Goal: Information Seeking & Learning: Learn about a topic

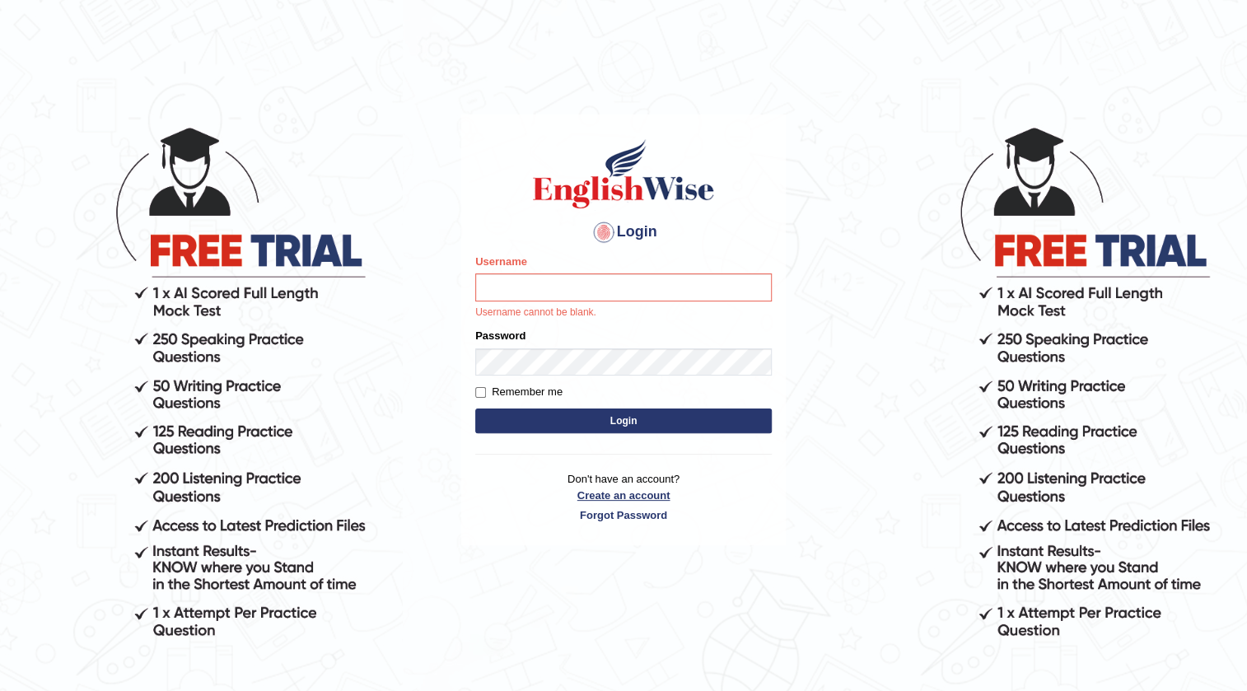
click at [648, 496] on link "Create an account" at bounding box center [623, 496] width 297 height 16
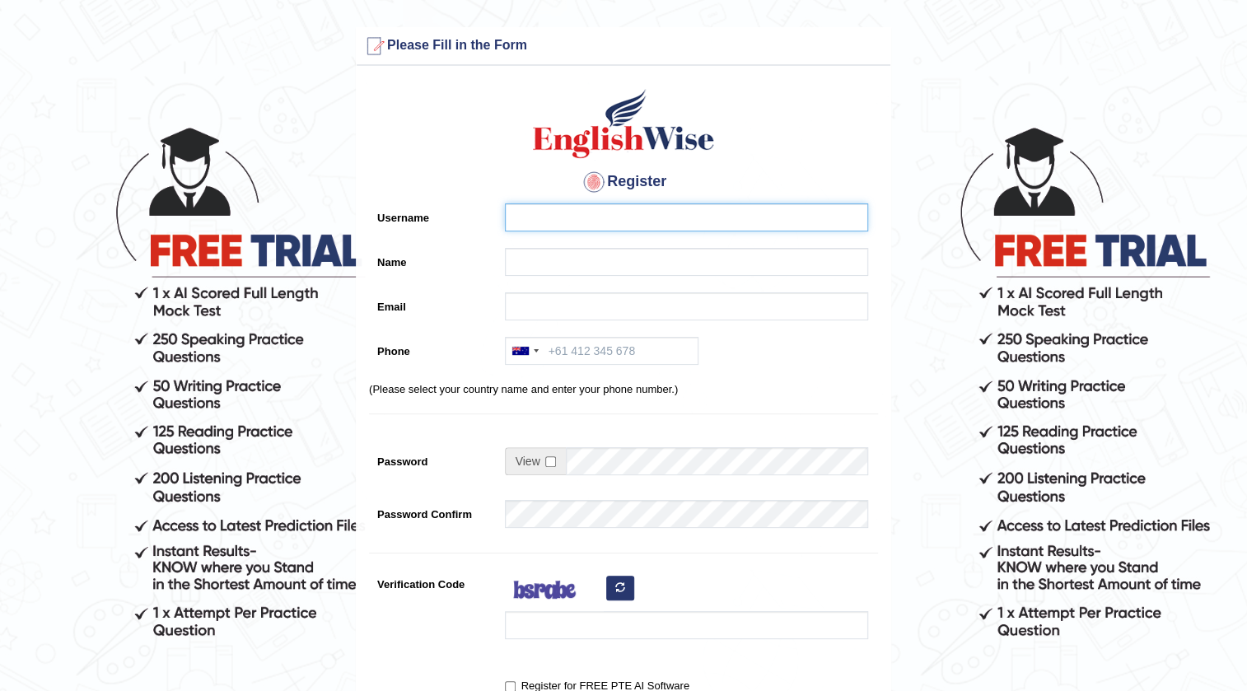
click at [558, 215] on input "Username" at bounding box center [686, 217] width 363 height 28
type input "vilayath"
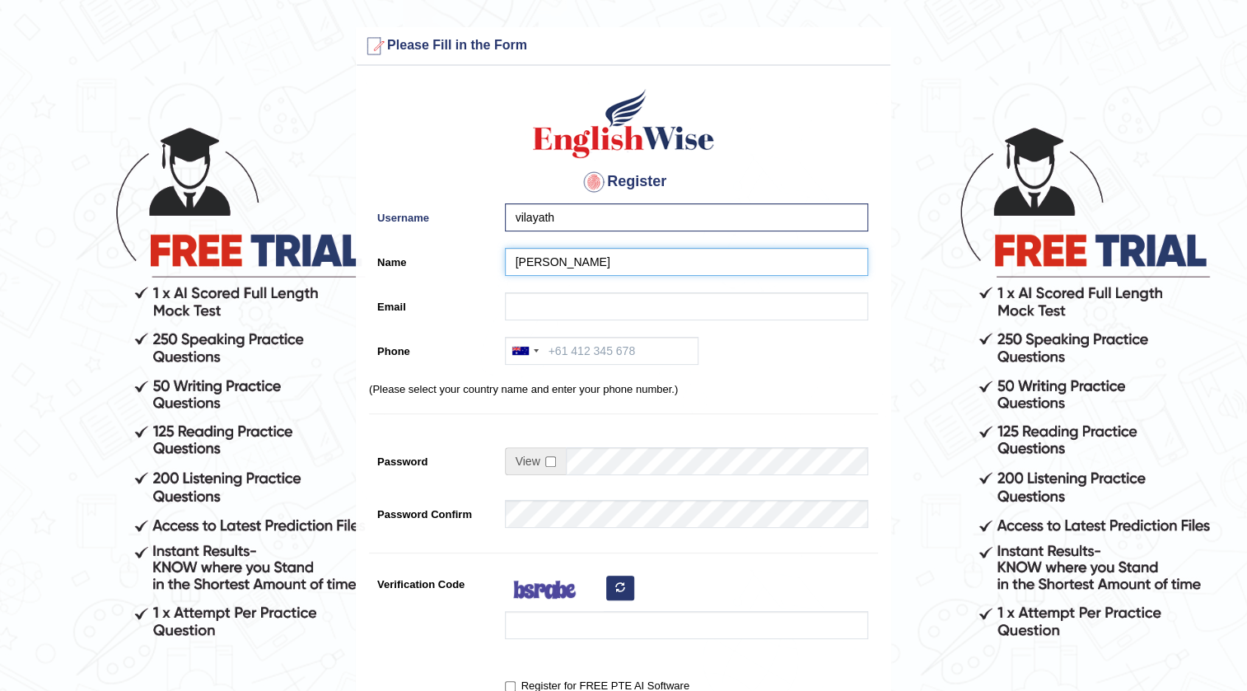
type input "Mohammed"
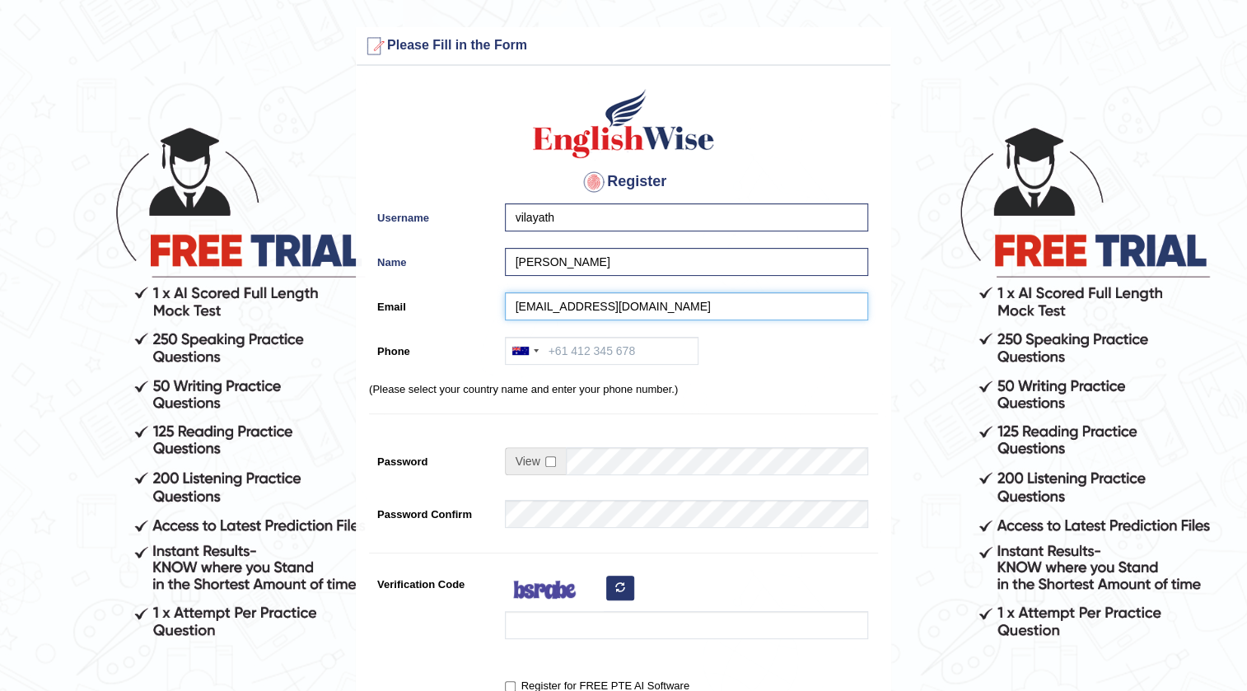
type input "Vilayath01@gmail.com"
type input "+61469384060"
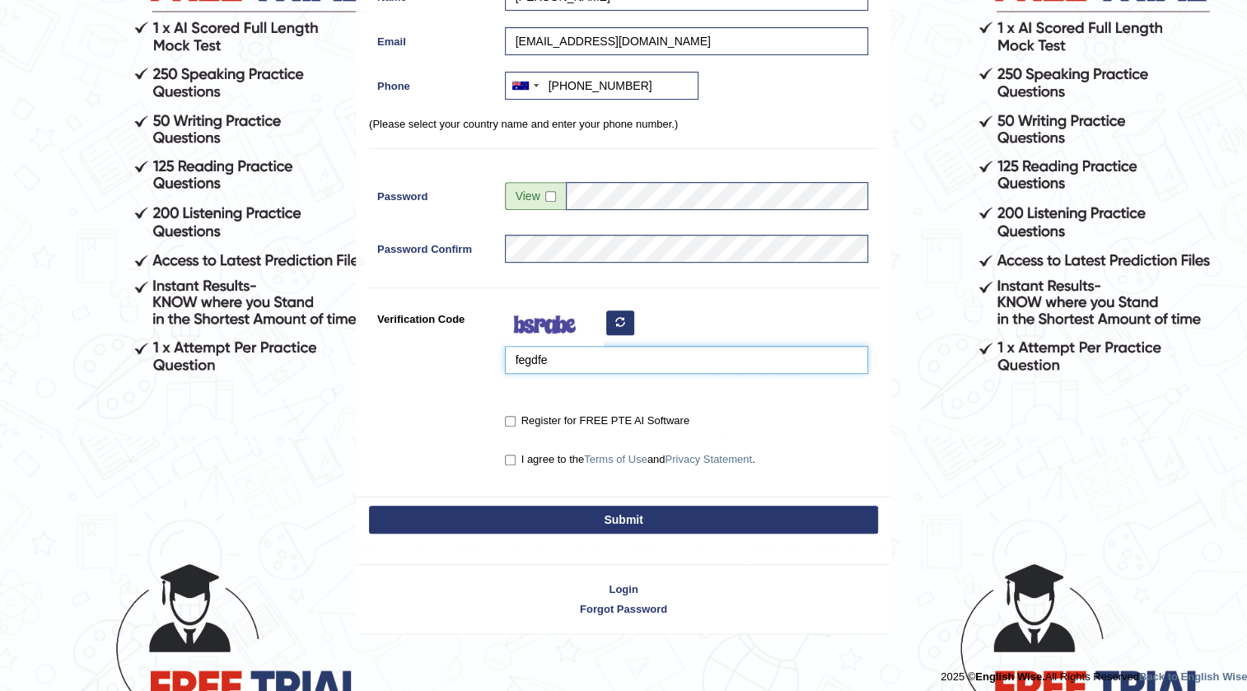
scroll to position [273, 0]
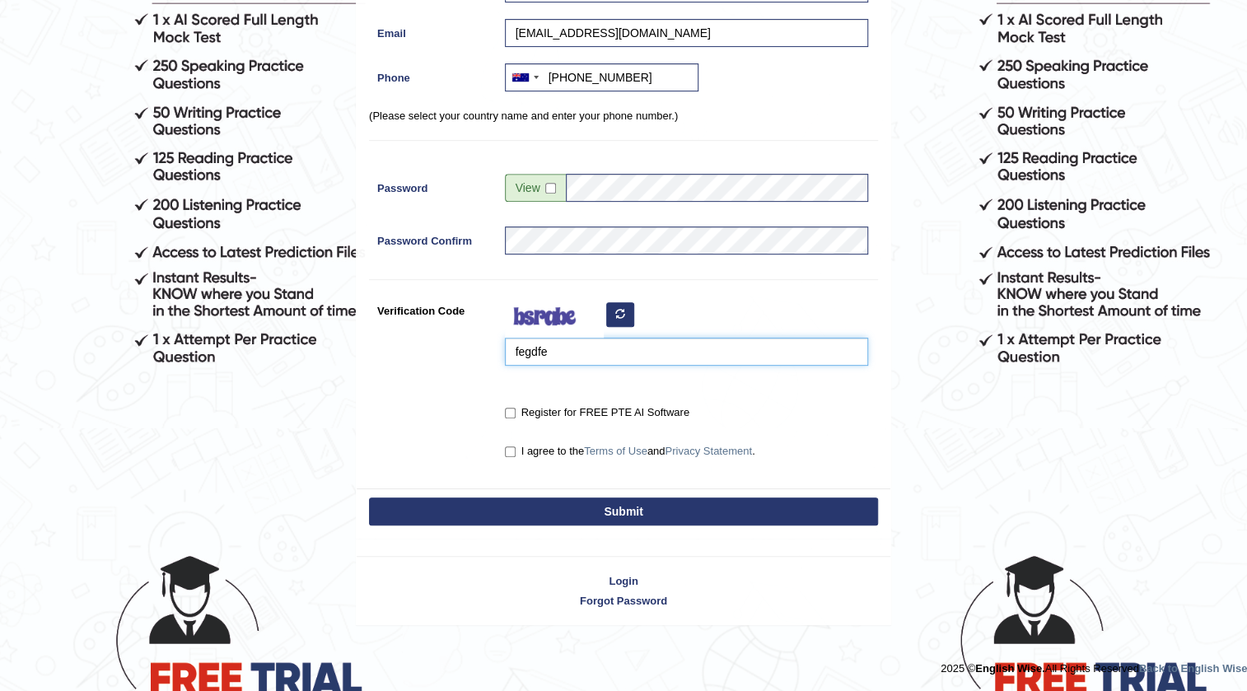
type input "fegdfe"
click at [512, 410] on input "Register for FREE PTE AI Software" at bounding box center [510, 413] width 11 height 11
checkbox input "true"
click at [505, 453] on input "I agree to the Terms of Use and Privacy Statement ." at bounding box center [510, 451] width 11 height 11
checkbox input "true"
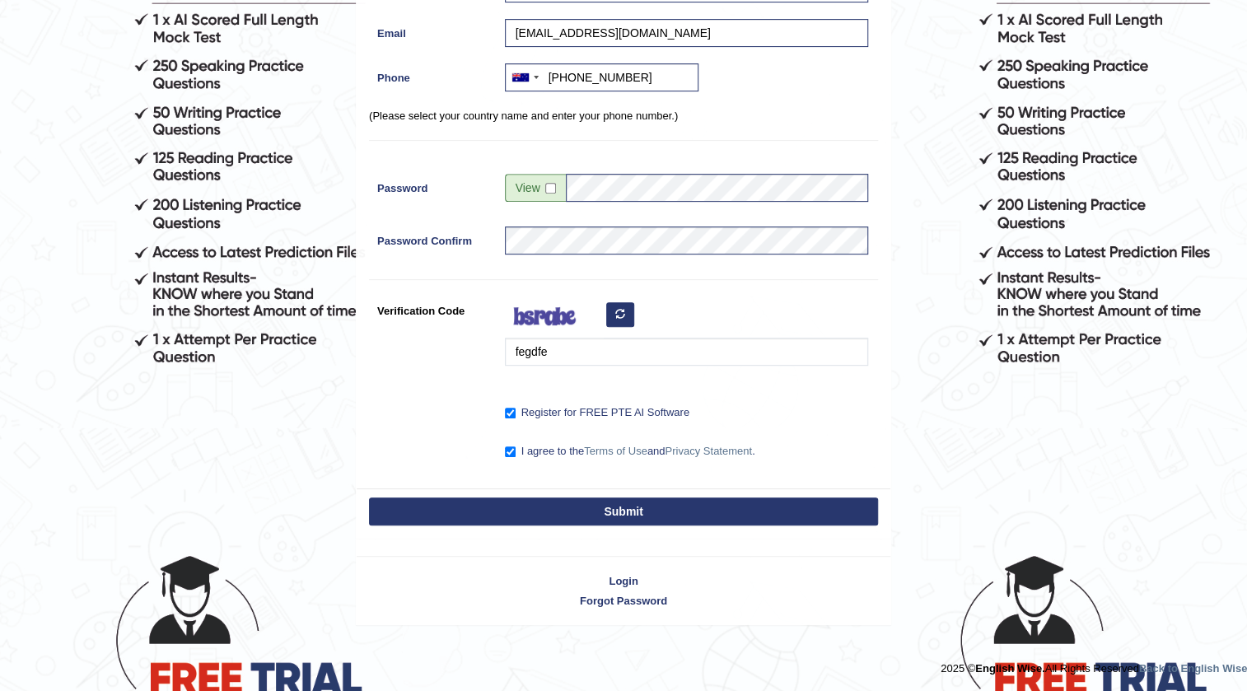
click at [521, 504] on button "Submit" at bounding box center [623, 511] width 509 height 28
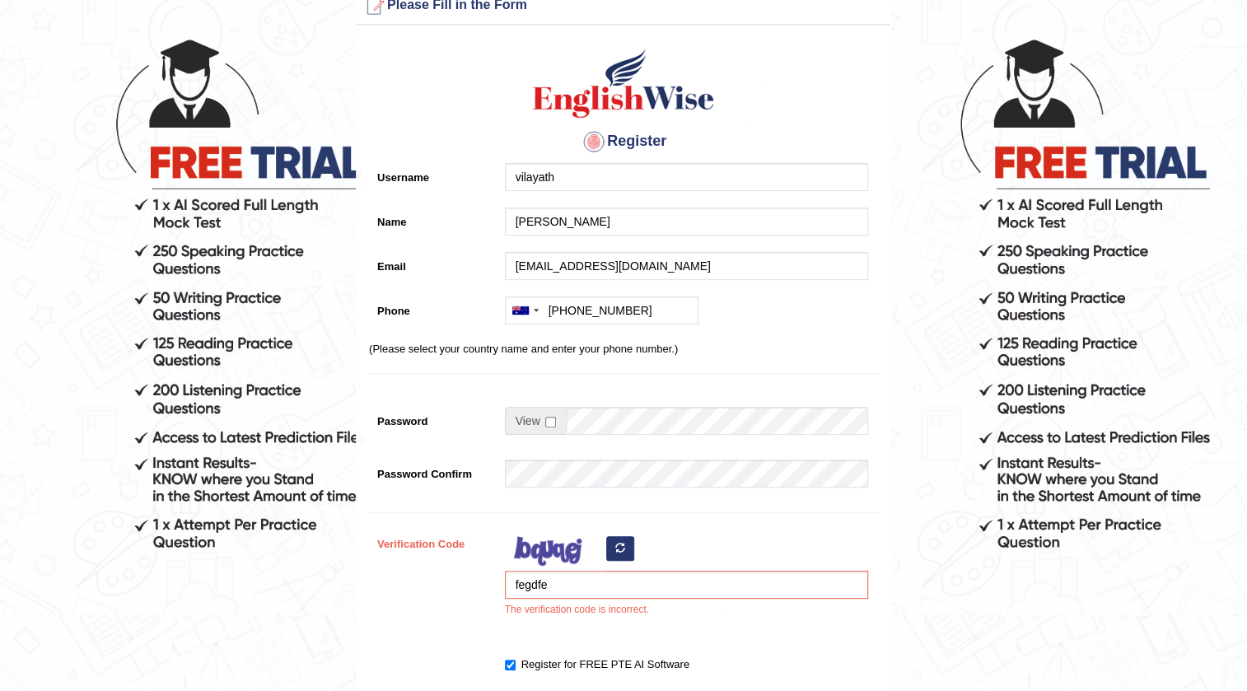
scroll to position [224, 0]
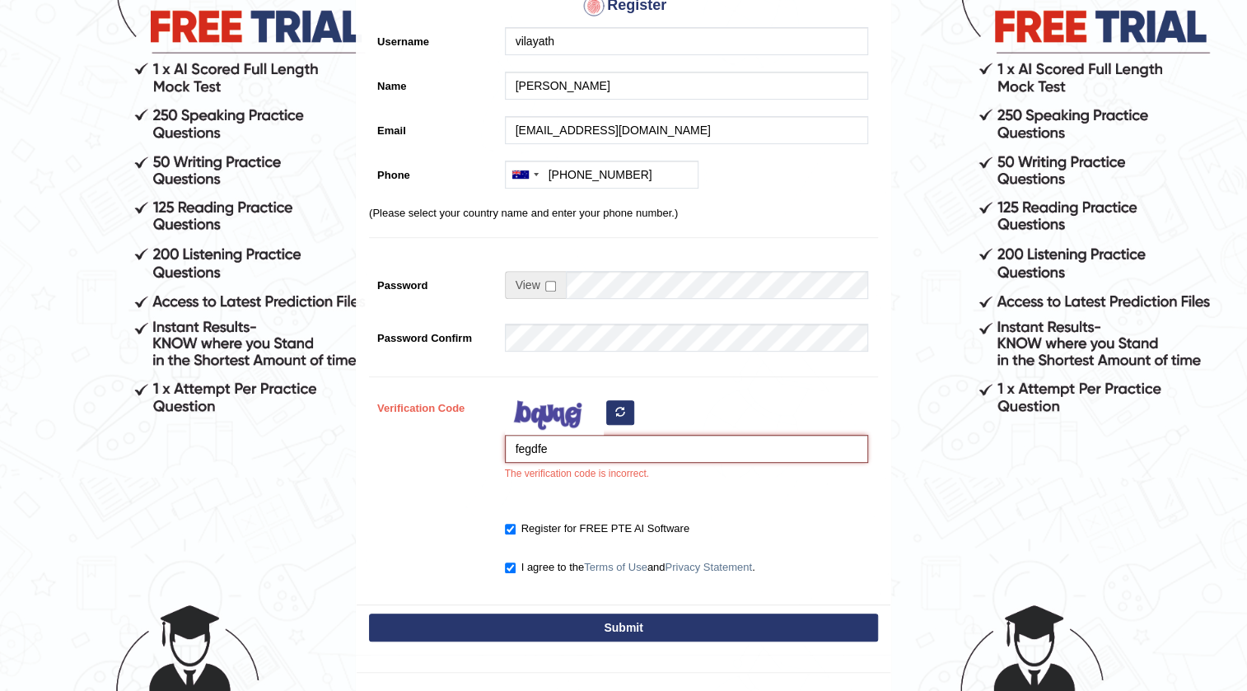
click at [586, 451] on input "fegdfe" at bounding box center [686, 449] width 363 height 28
type input "fegdfc"
click at [642, 616] on button "Submit" at bounding box center [623, 628] width 509 height 28
type input "+61469384060"
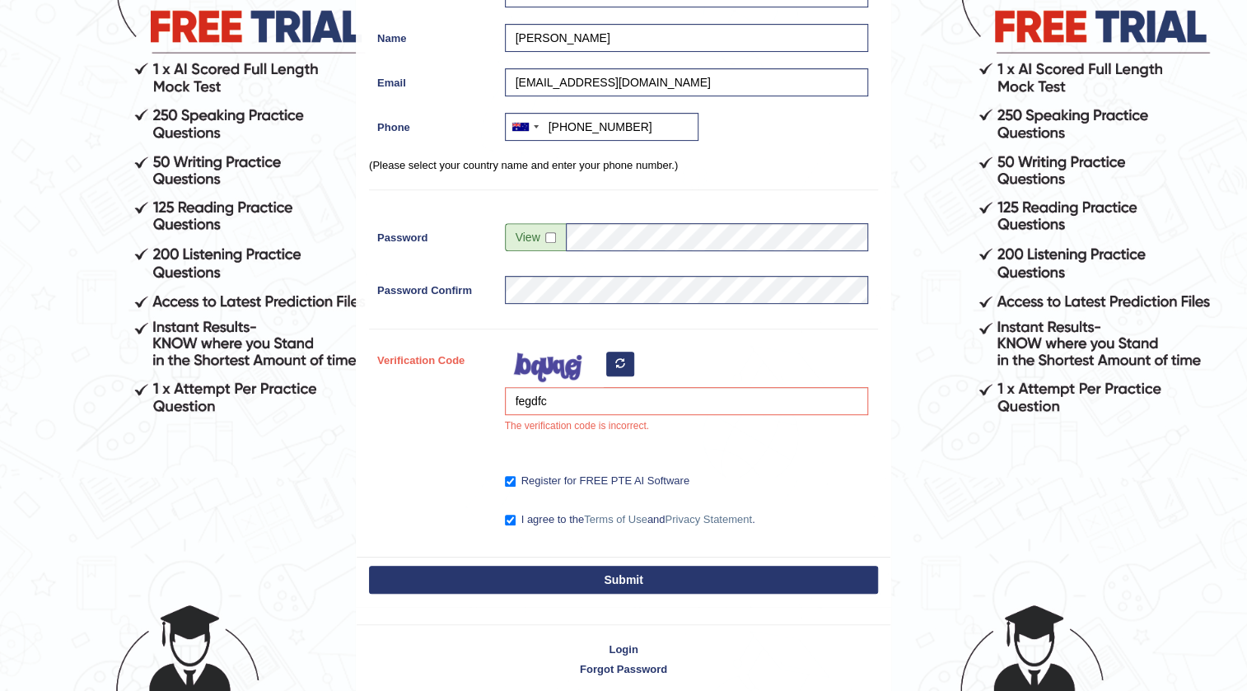
scroll to position [176, 0]
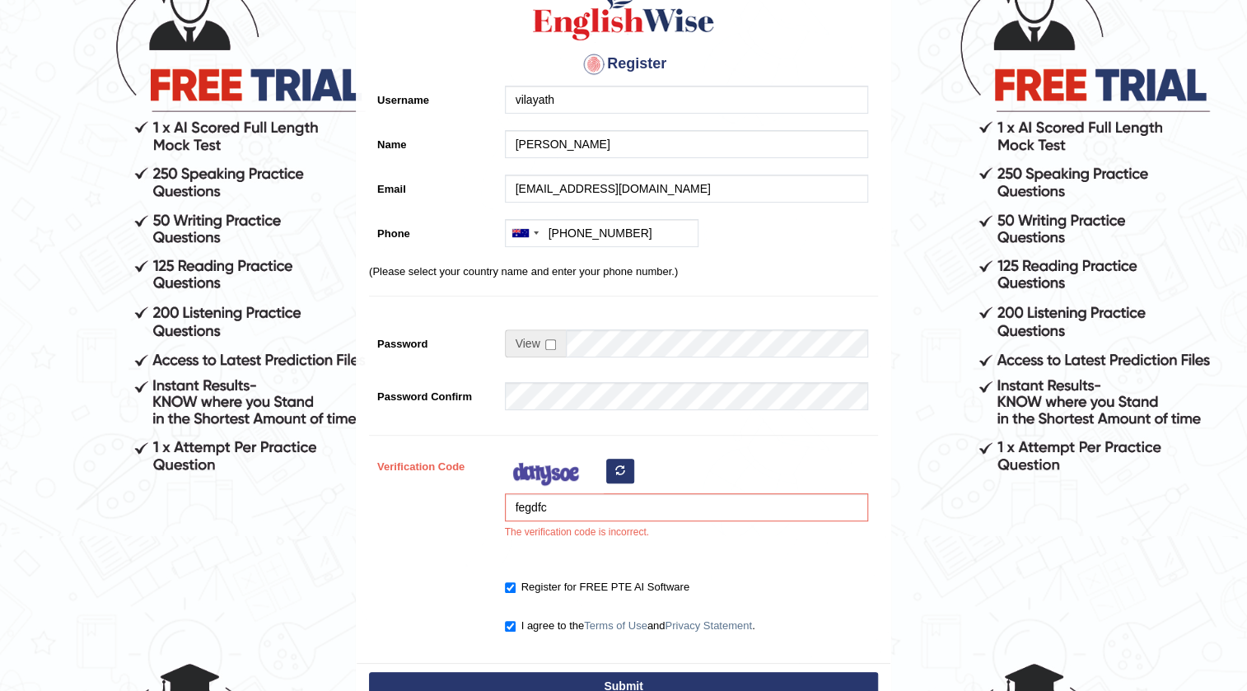
scroll to position [224, 0]
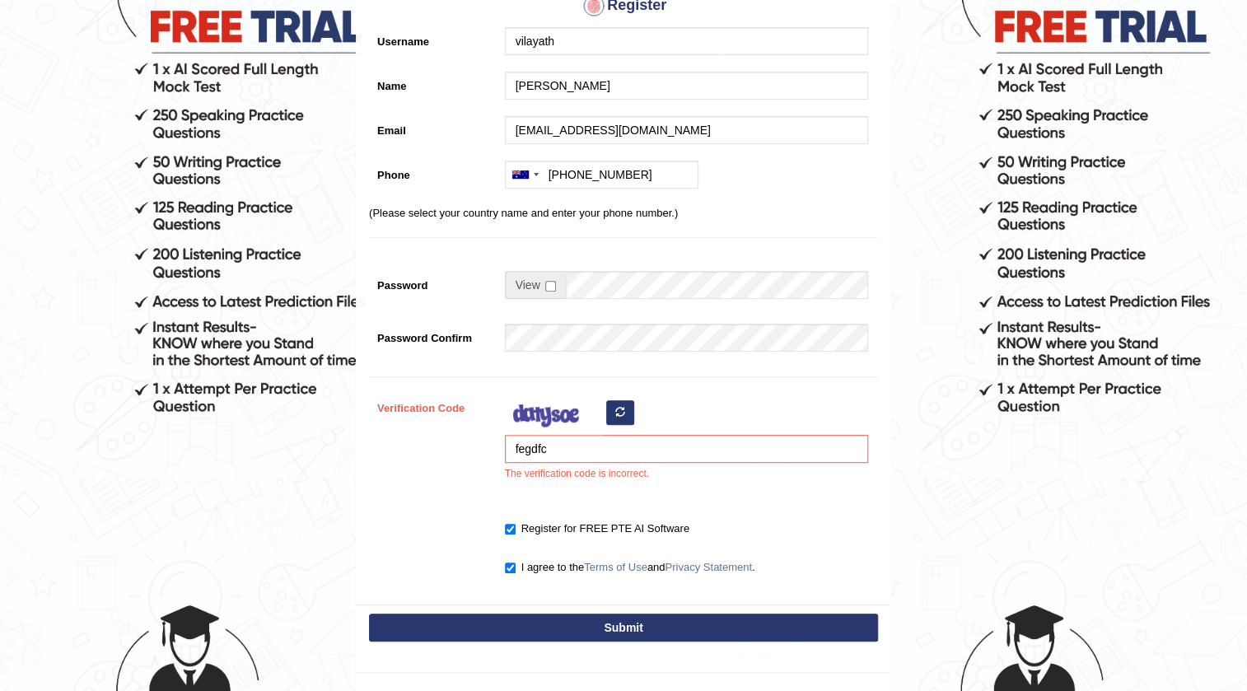
click at [632, 414] on button "button" at bounding box center [620, 412] width 28 height 25
click at [632, 449] on input "fegdfc" at bounding box center [686, 449] width 363 height 28
type input "f"
type input "iezubad"
click at [628, 628] on button "Submit" at bounding box center [623, 628] width 509 height 28
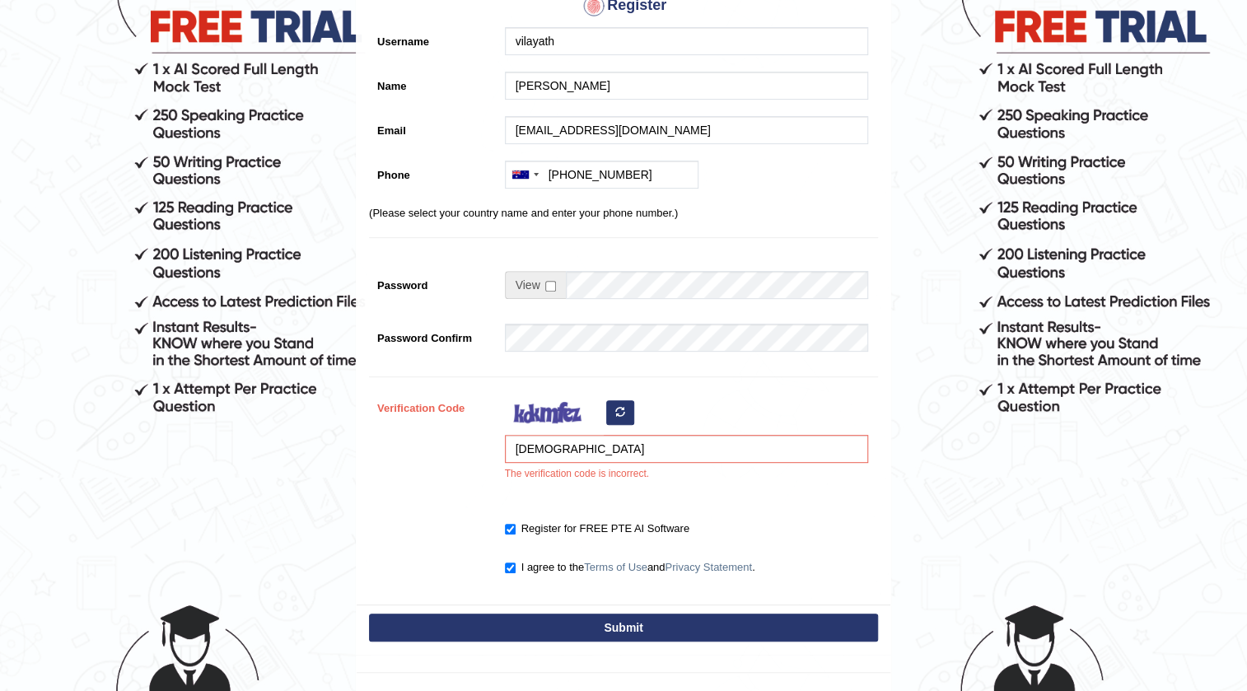
type input "+61469384060"
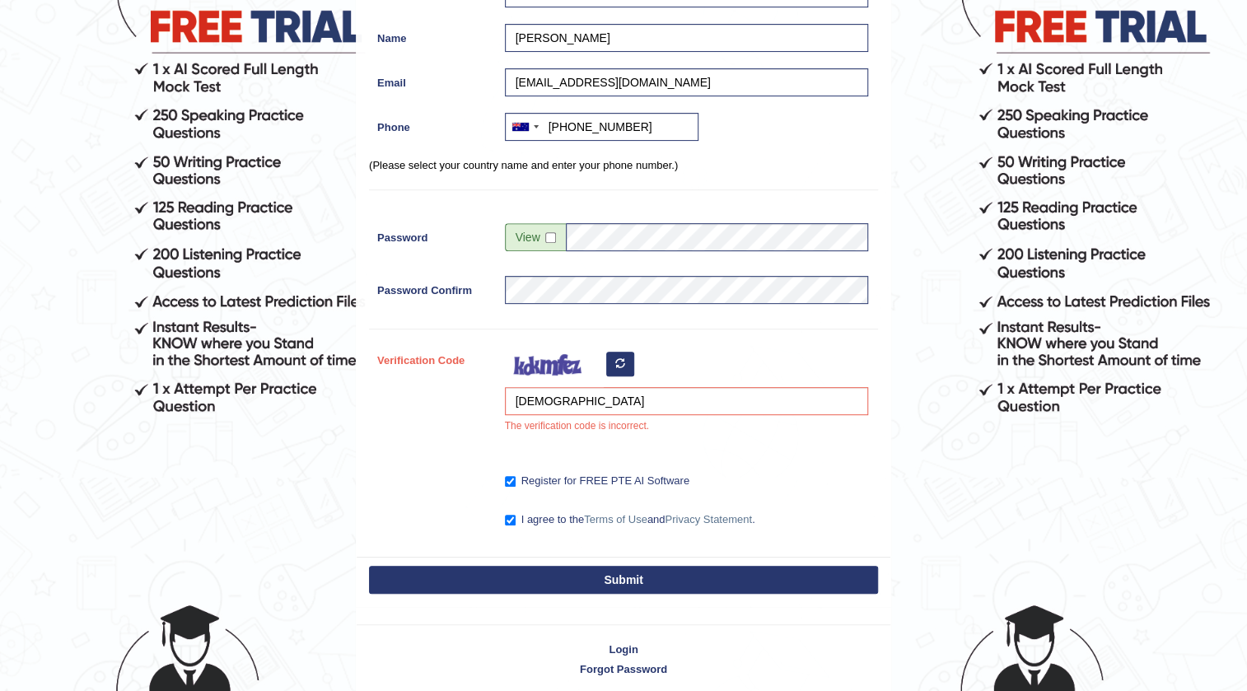
scroll to position [176, 0]
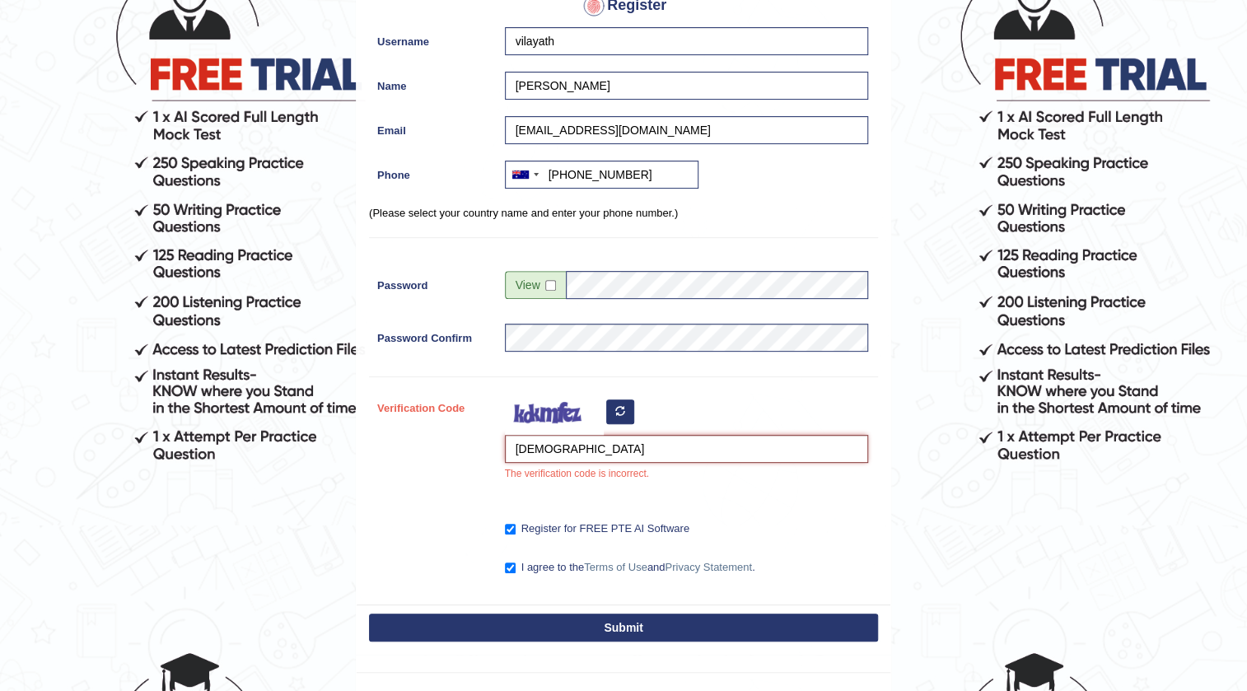
click at [527, 445] on input "iezubad" at bounding box center [686, 449] width 363 height 28
type input "ieubad"
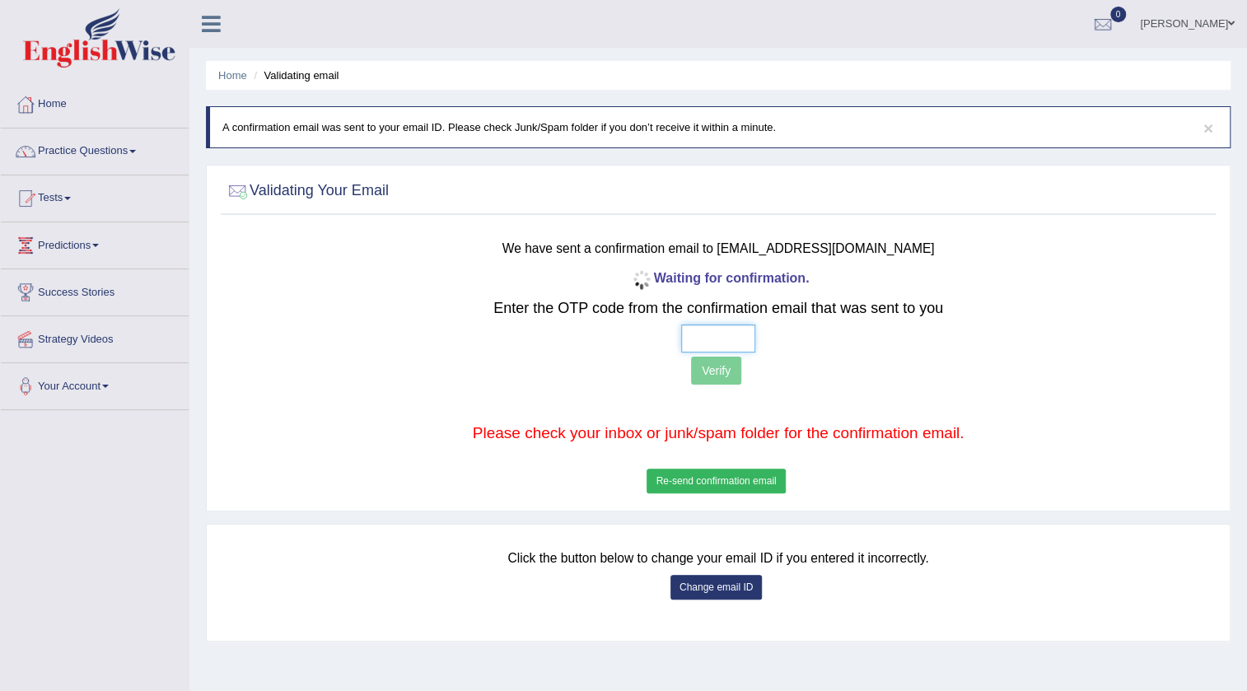
click at [700, 335] on input "text" at bounding box center [718, 339] width 74 height 28
type input "9 3 0 2"
click at [718, 376] on button "Verify" at bounding box center [716, 371] width 50 height 28
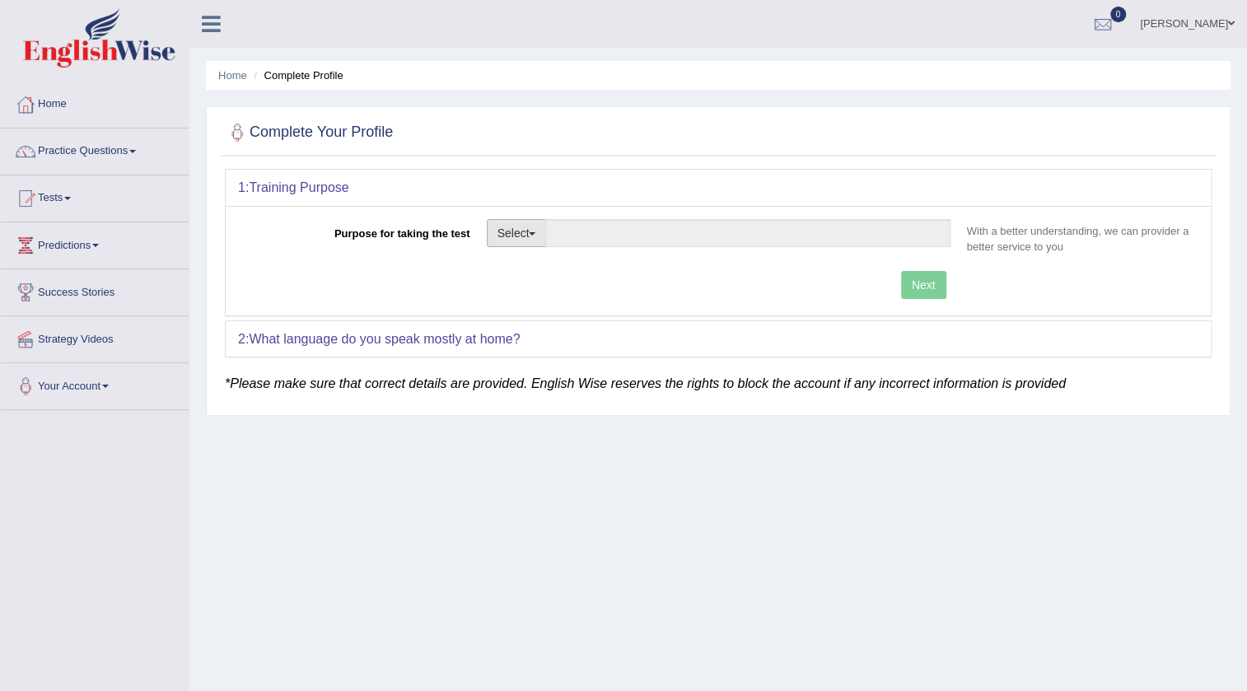
click at [544, 236] on button "Select" at bounding box center [517, 233] width 60 height 28
click at [546, 287] on link "Permanent Residency" at bounding box center [561, 289] width 147 height 21
type input "Permanent Residency"
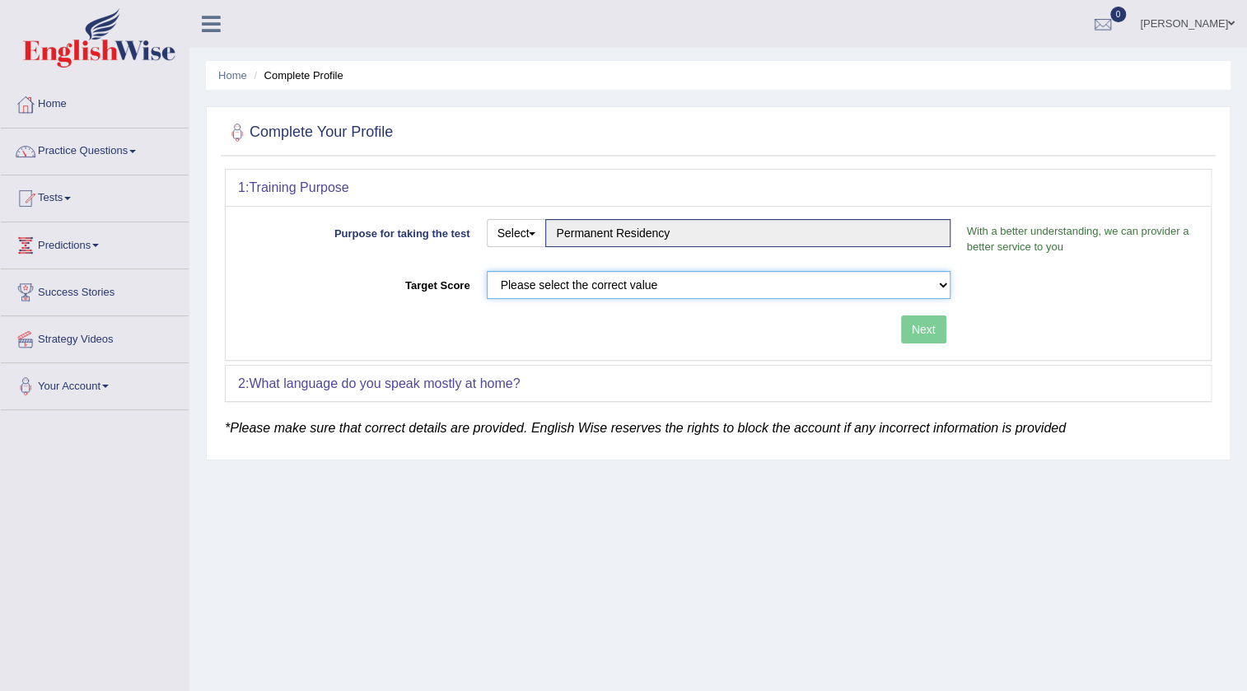
click at [625, 290] on select "Please select the correct value 50 (6 bands) 58 (6.5 bands) 65 (7 bands) 79 (8 …" at bounding box center [719, 285] width 464 height 28
select select "79"
click at [487, 271] on select "Please select the correct value 50 (6 bands) 58 (6.5 bands) 65 (7 bands) 79 (8 …" at bounding box center [719, 285] width 464 height 28
click at [926, 330] on button "Next" at bounding box center [923, 329] width 45 height 28
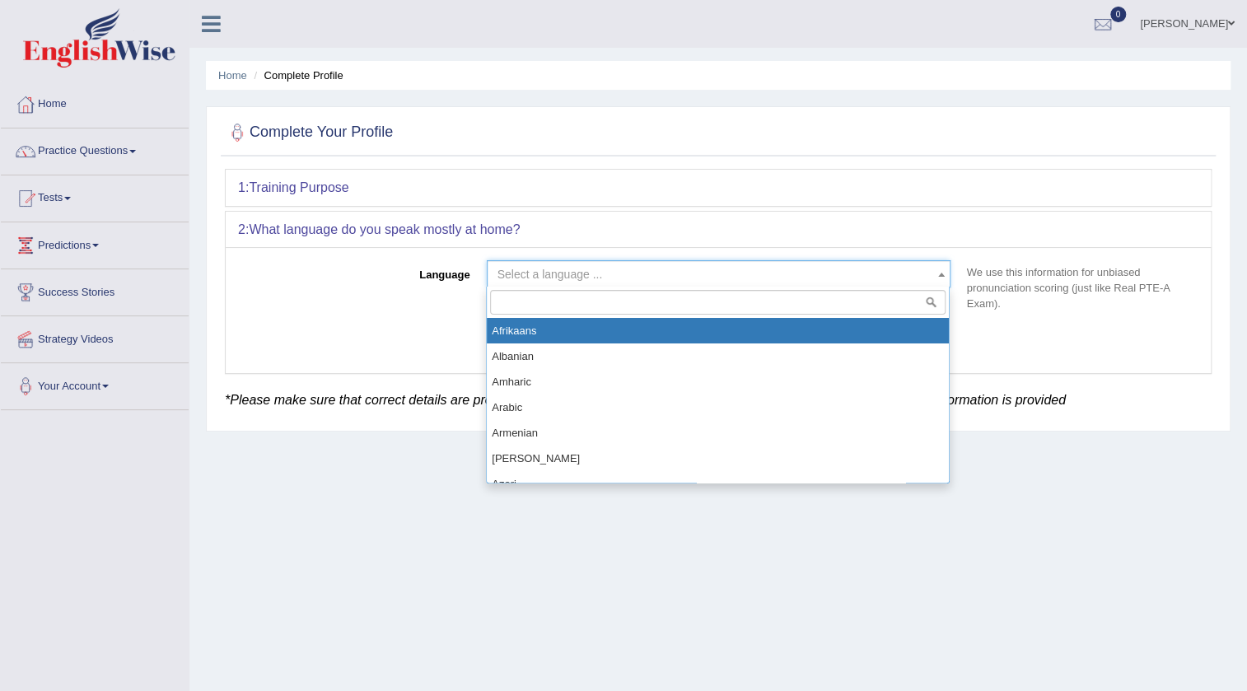
click at [686, 274] on span "Select a language ..." at bounding box center [713, 274] width 432 height 16
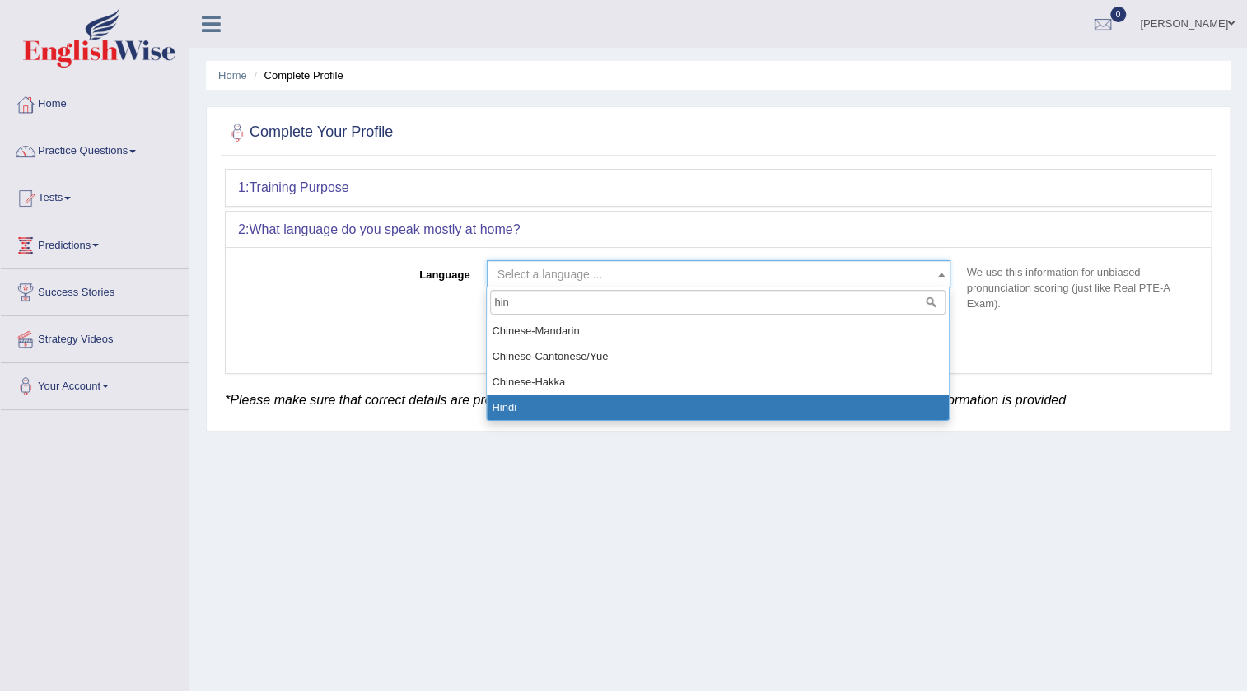
type input "hin"
select select "Hindi"
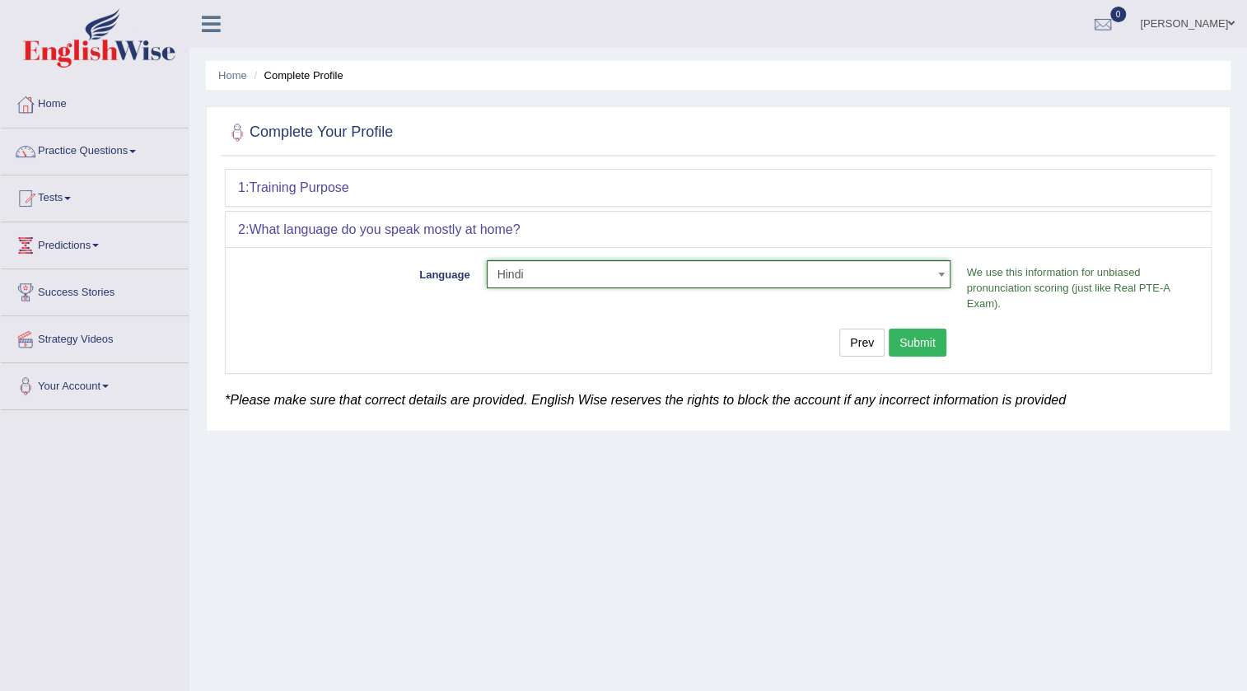
click at [926, 330] on button "Submit" at bounding box center [918, 343] width 58 height 28
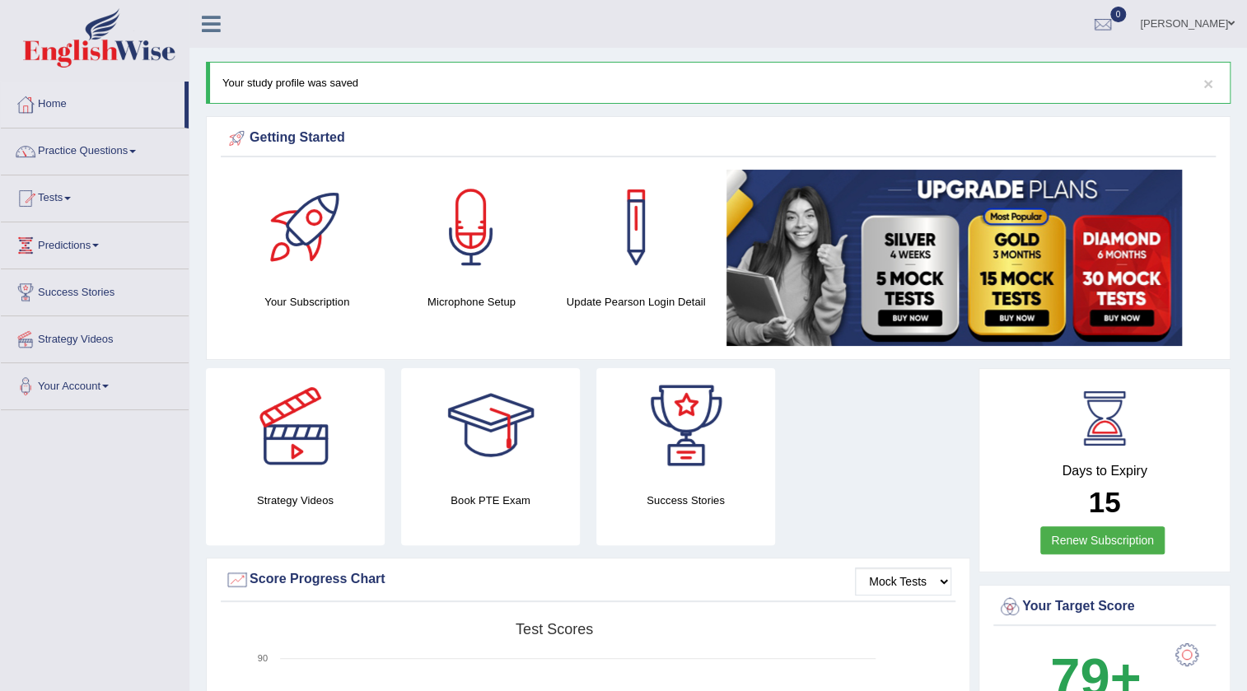
click at [129, 162] on link "Practice Questions" at bounding box center [95, 148] width 188 height 41
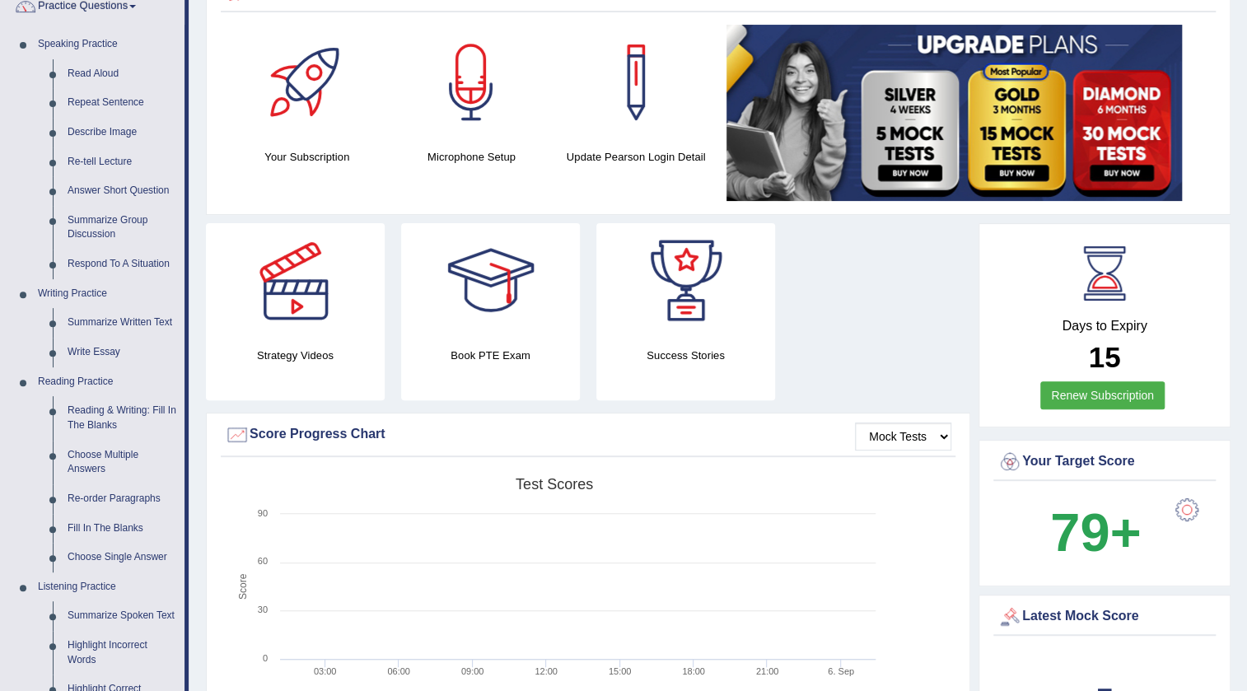
scroll to position [299, 0]
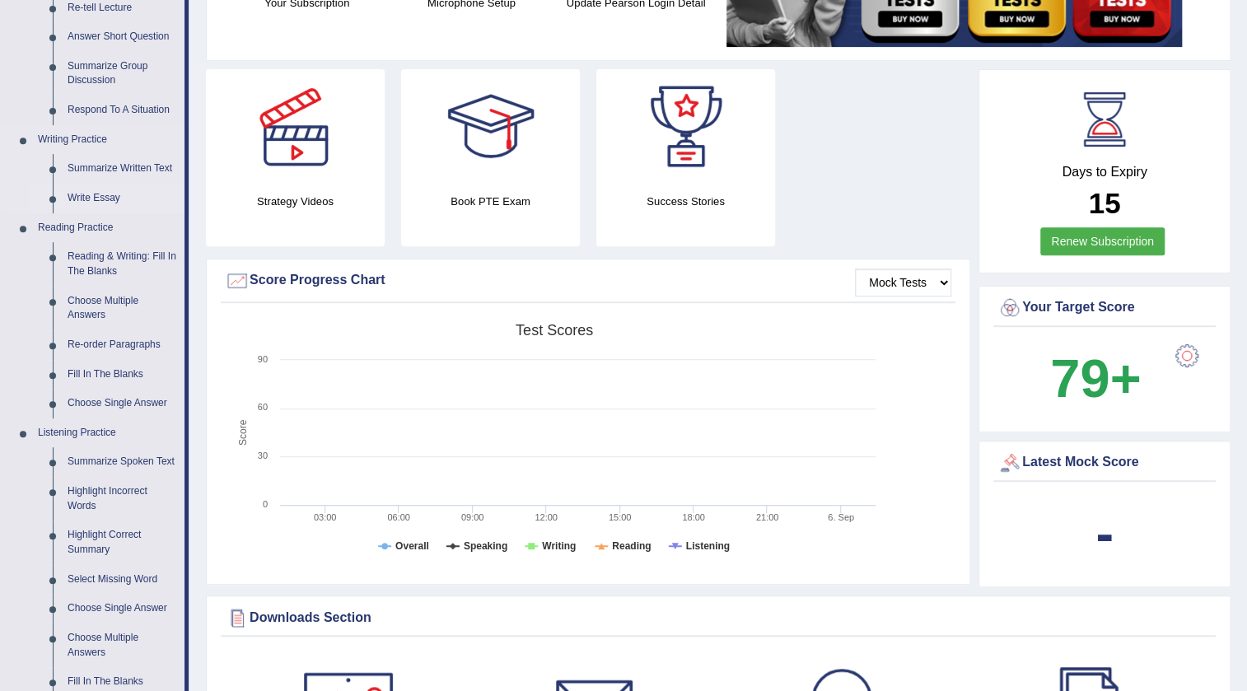
click at [103, 198] on link "Write Essay" at bounding box center [122, 199] width 124 height 30
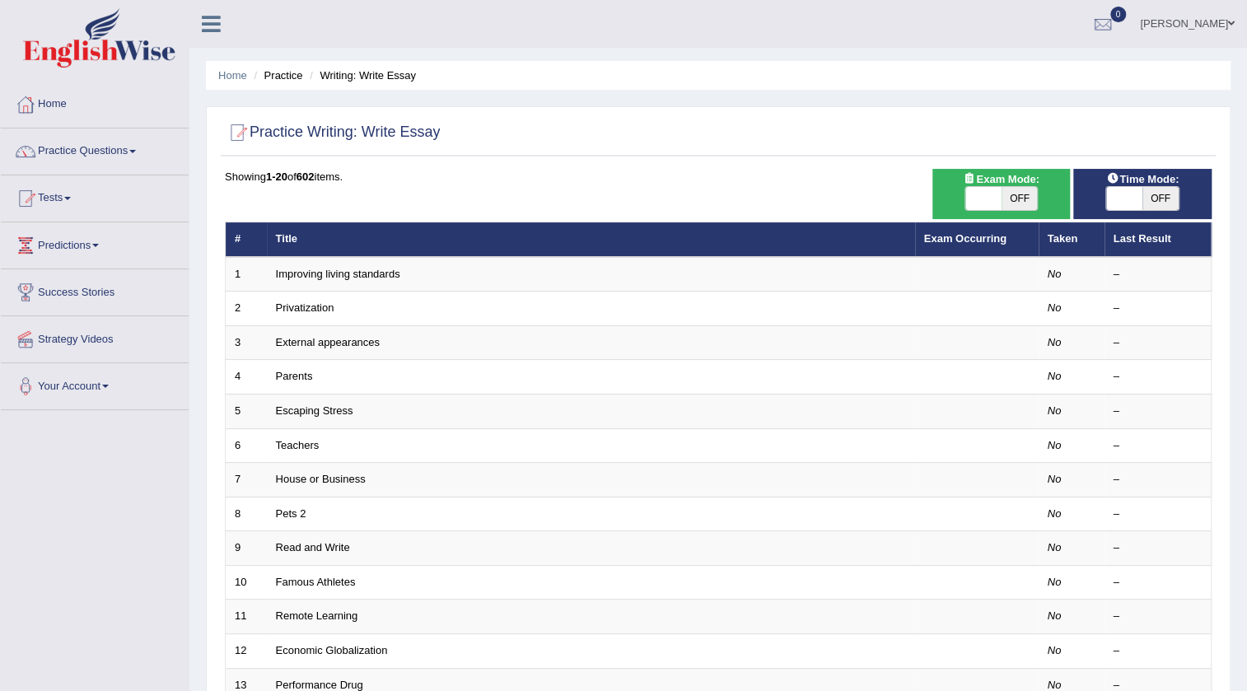
click at [988, 192] on span at bounding box center [983, 198] width 36 height 23
checkbox input "true"
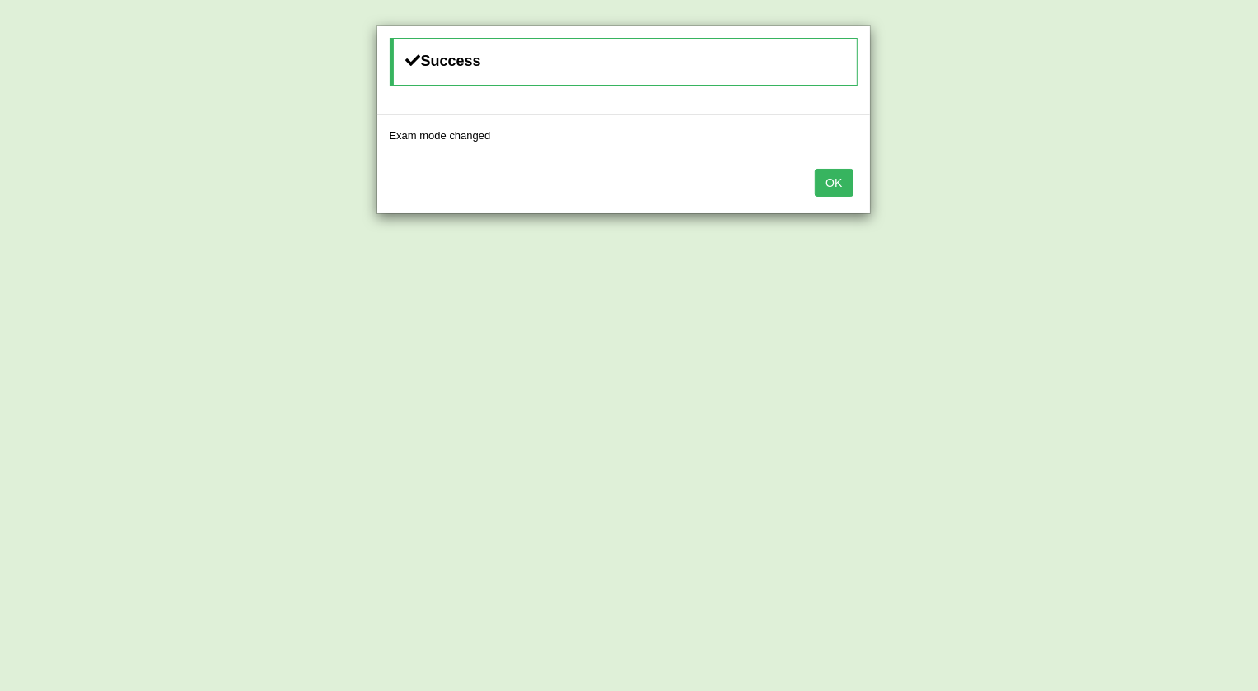
click at [829, 185] on button "OK" at bounding box center [834, 183] width 38 height 28
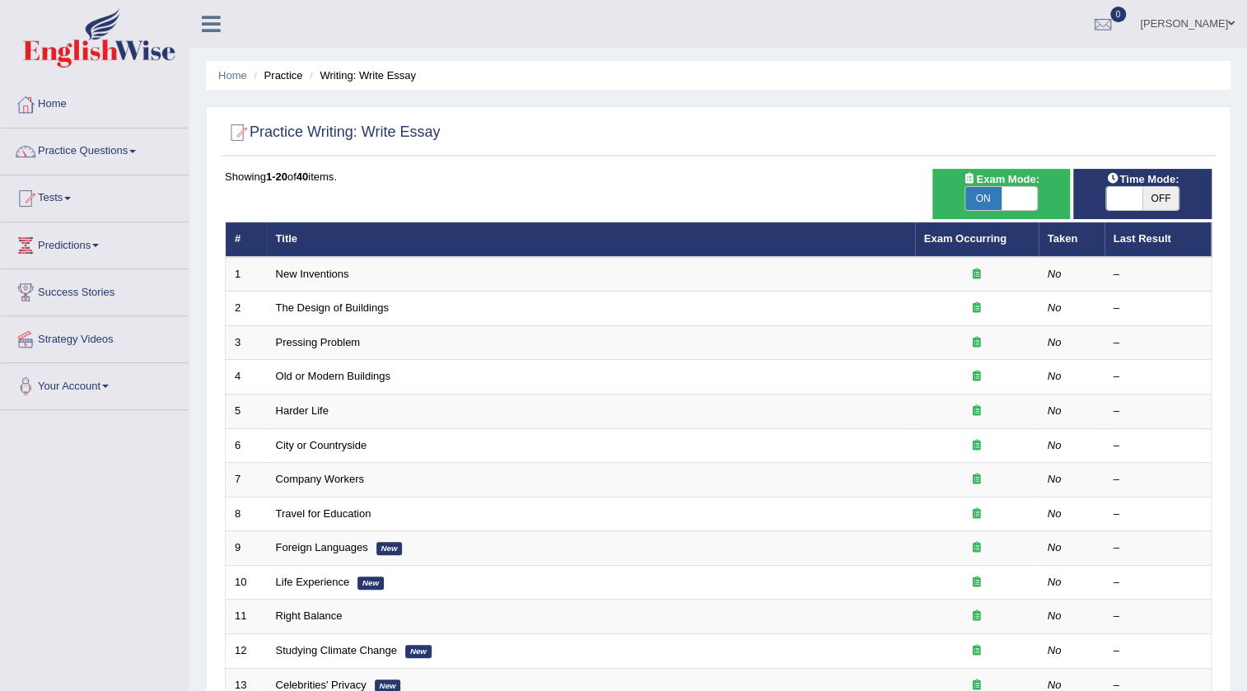
click at [1119, 198] on span at bounding box center [1124, 198] width 36 height 23
checkbox input "true"
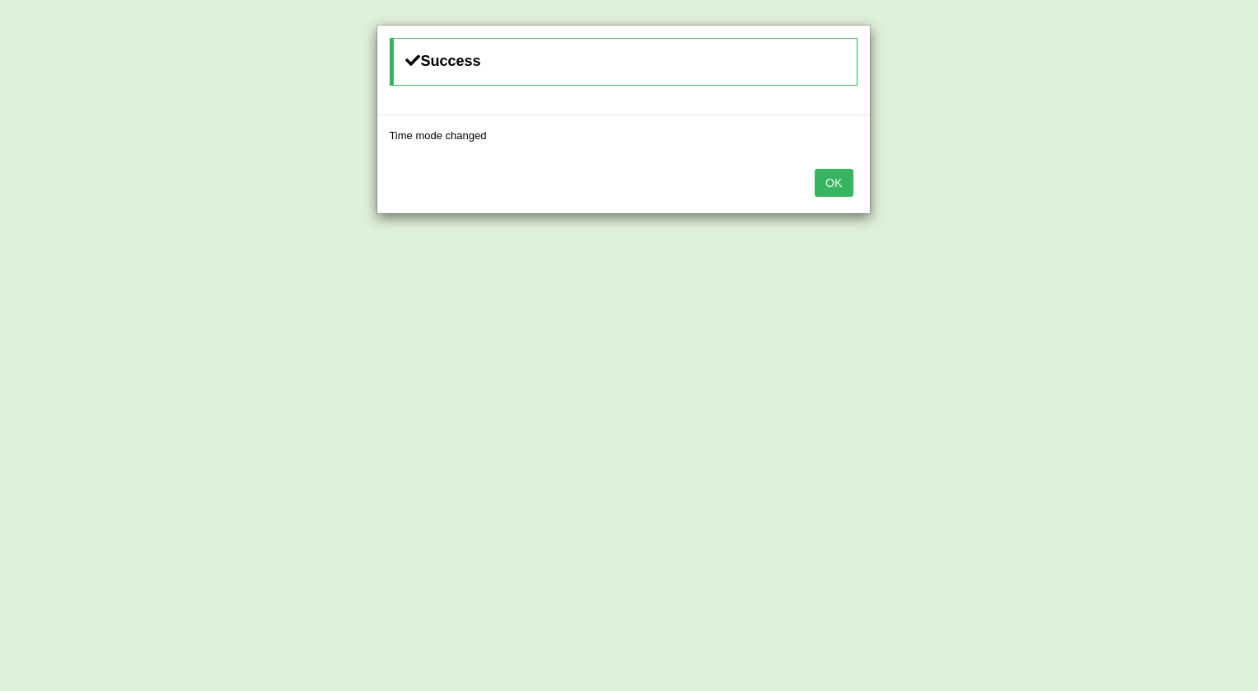
click at [835, 184] on button "OK" at bounding box center [834, 183] width 38 height 28
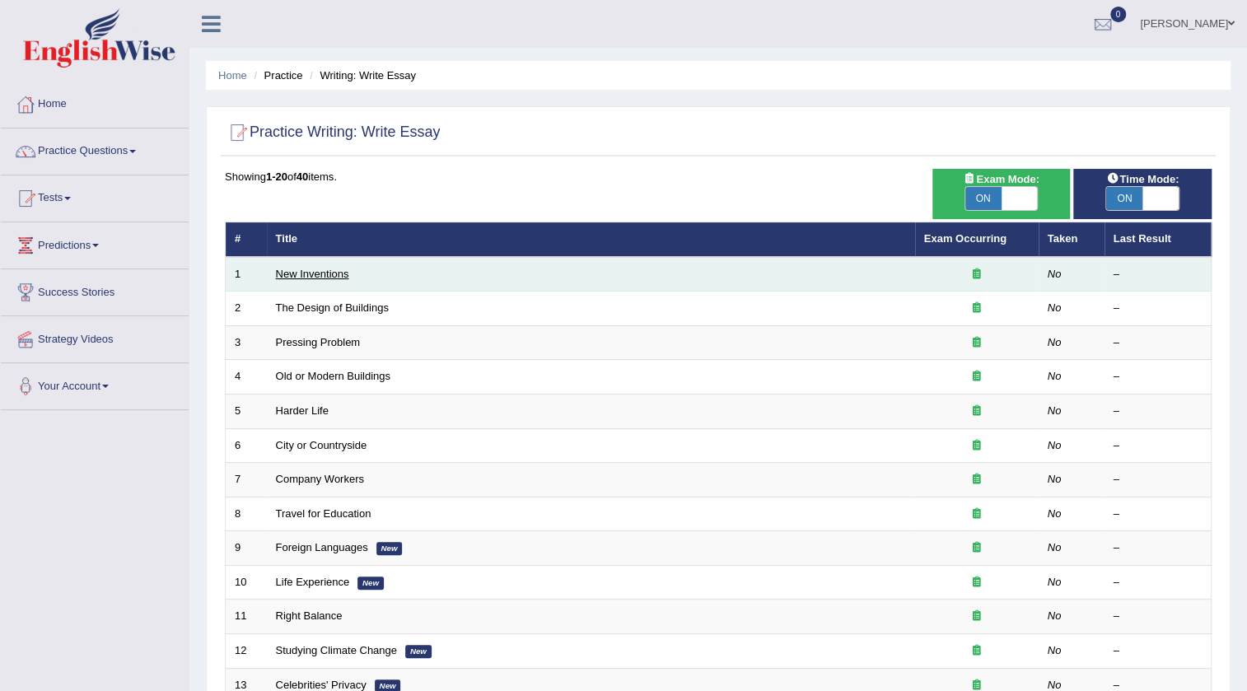
click at [287, 271] on link "New Inventions" at bounding box center [312, 274] width 73 height 12
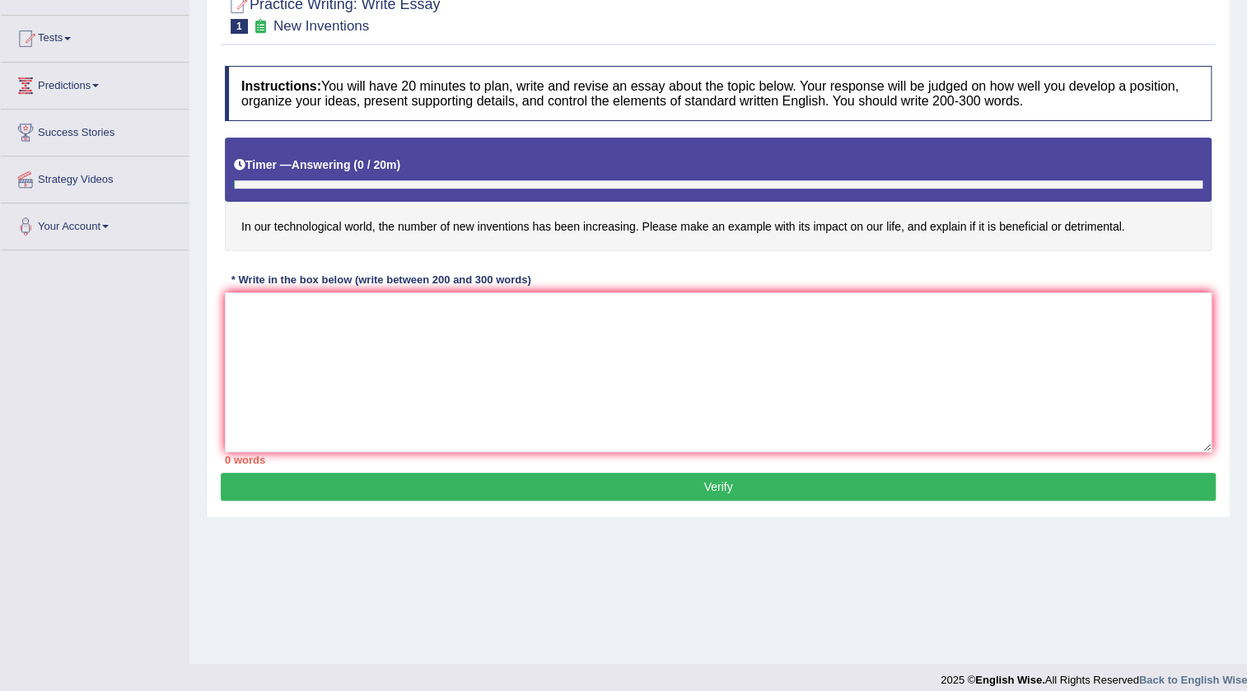
scroll to position [173, 0]
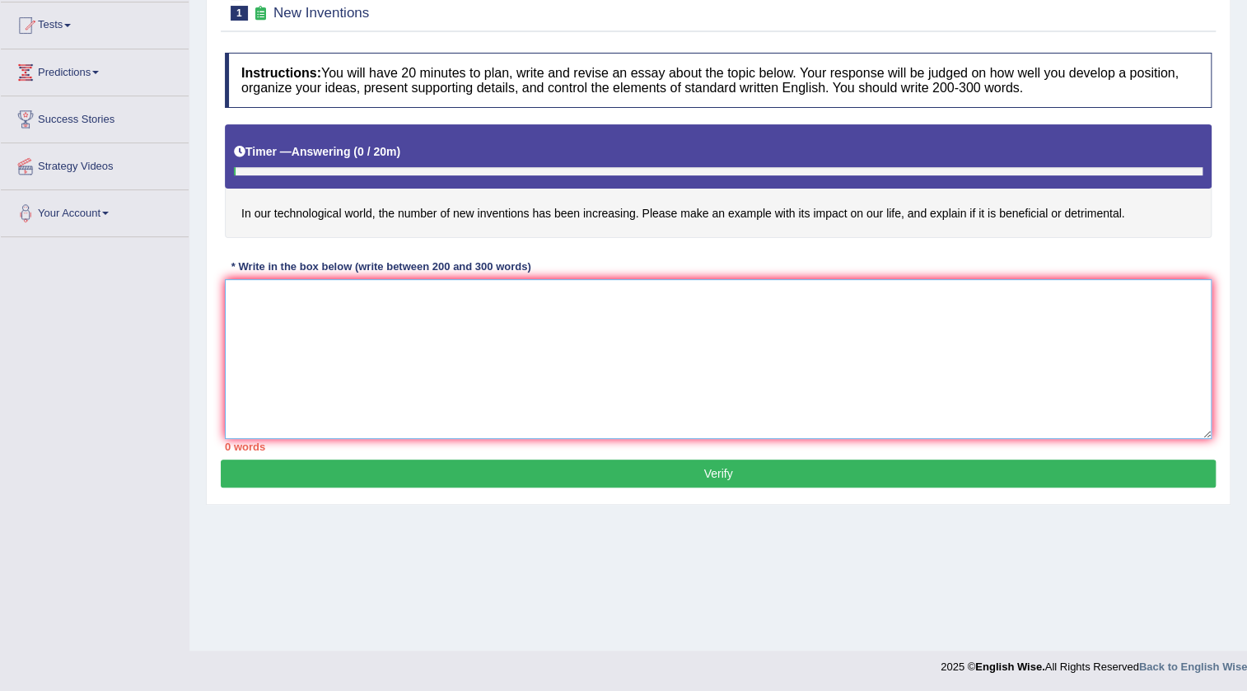
click at [524, 325] on textarea at bounding box center [718, 359] width 987 height 160
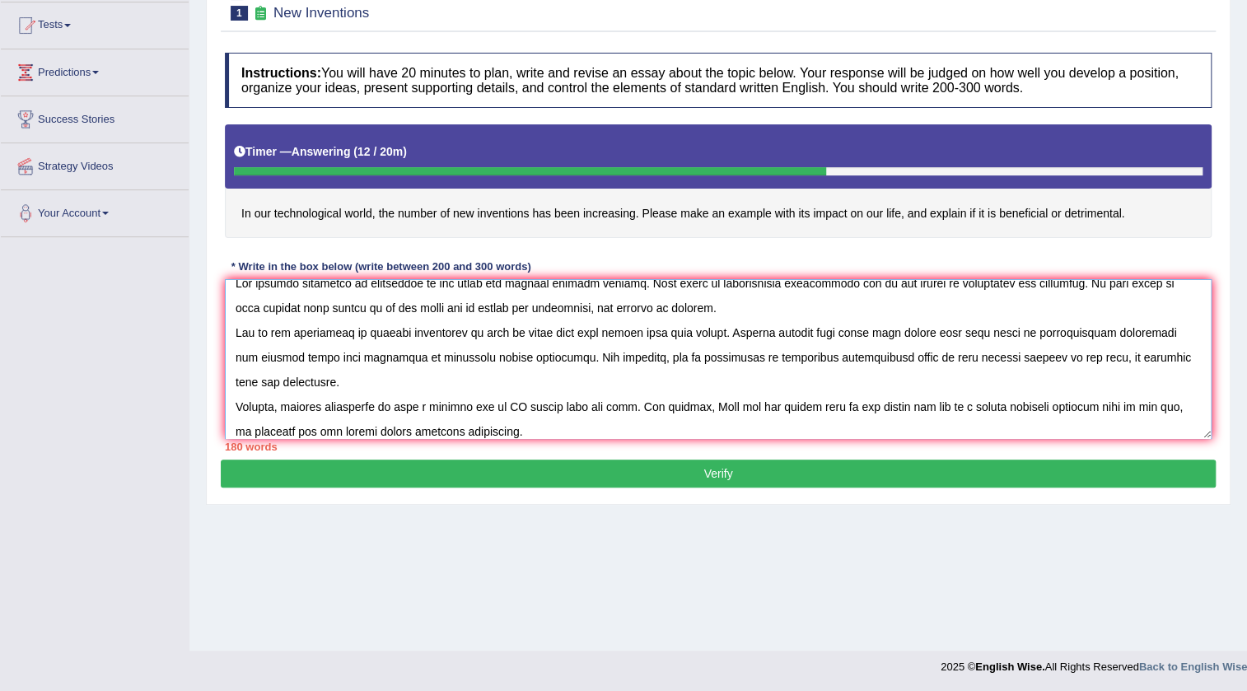
scroll to position [39, 0]
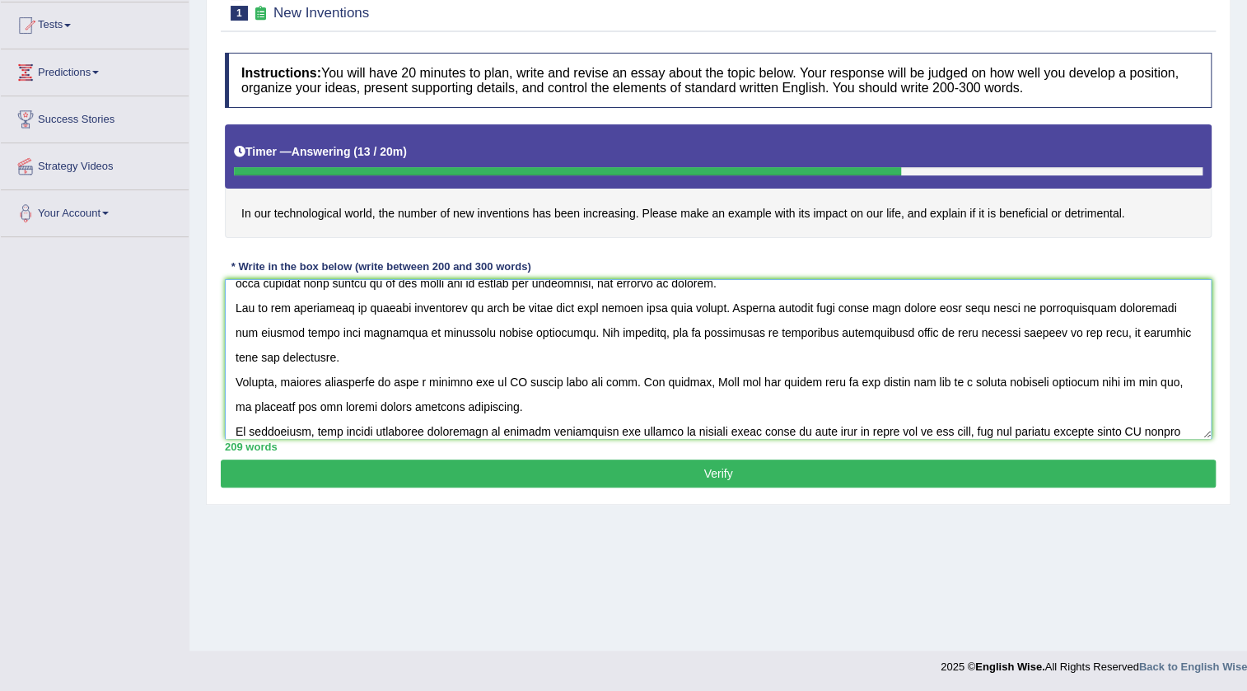
type textarea "The growing influence of technology in our world has sparked several debates. T…"
click at [716, 478] on button "Verify" at bounding box center [718, 474] width 995 height 28
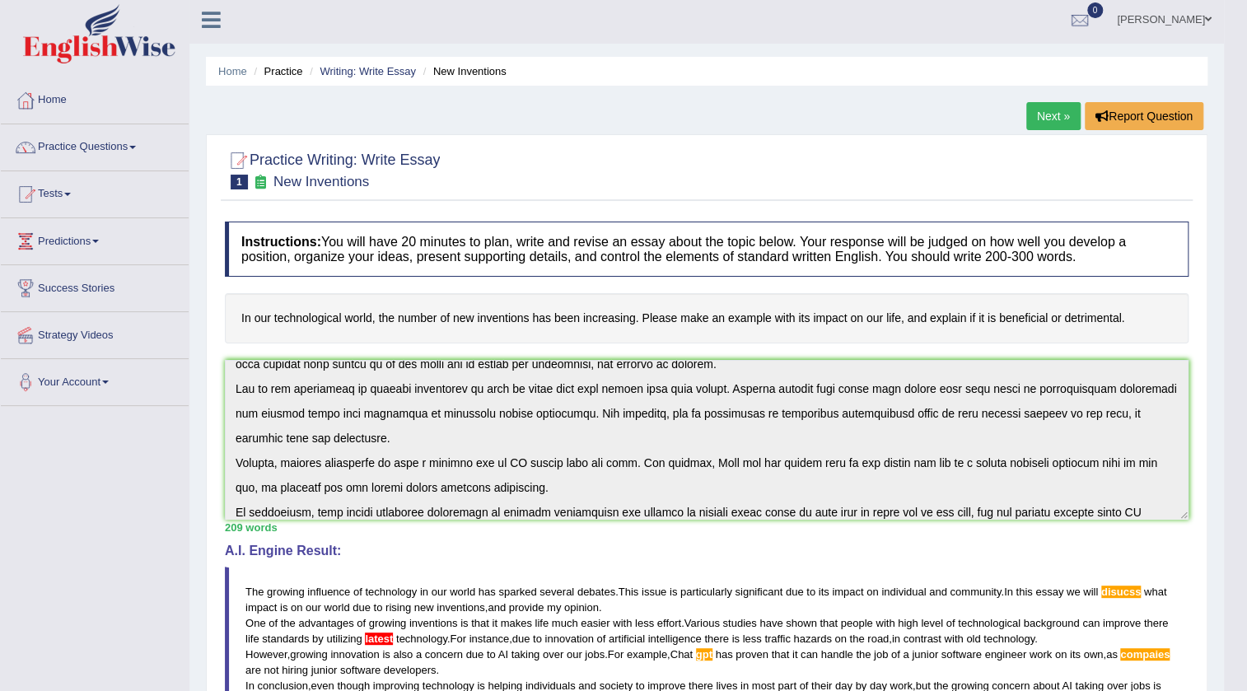
scroll to position [0, 0]
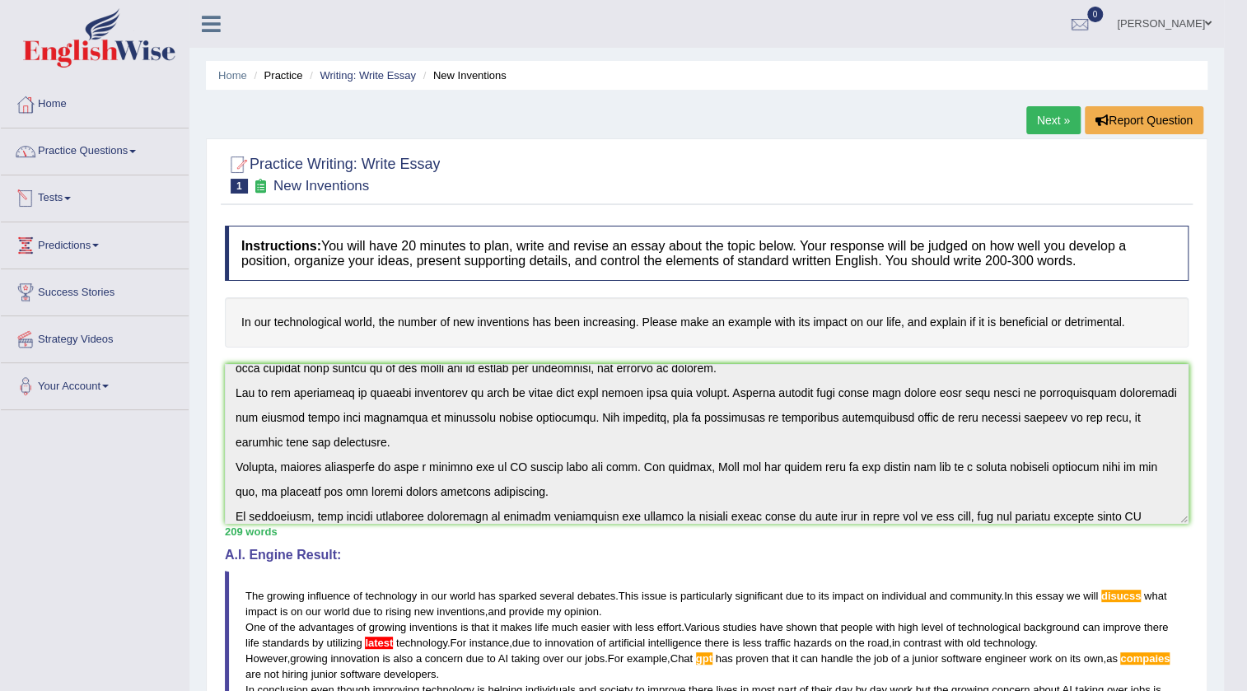
click at [122, 150] on link "Practice Questions" at bounding box center [95, 148] width 188 height 41
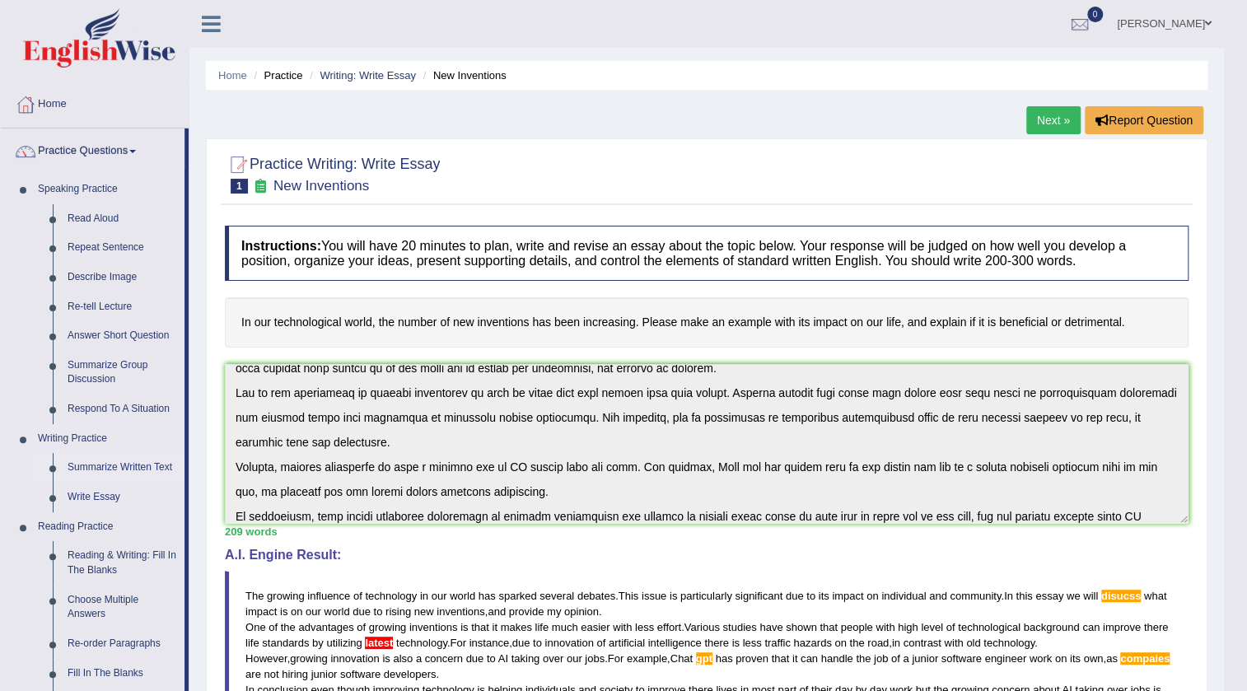
click at [155, 469] on link "Summarize Written Text" at bounding box center [122, 468] width 124 height 30
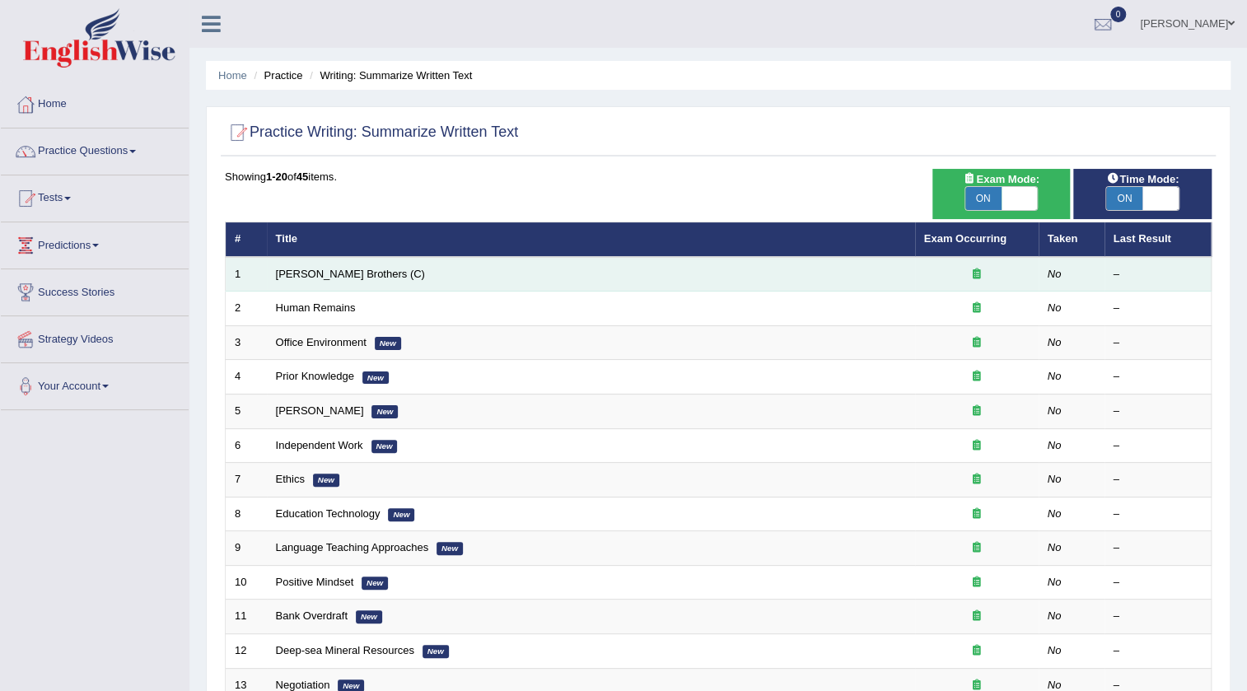
click at [337, 265] on td "Wright Brothers (C)" at bounding box center [591, 274] width 648 height 35
click at [336, 271] on link "Wright Brothers (C)" at bounding box center [350, 274] width 149 height 12
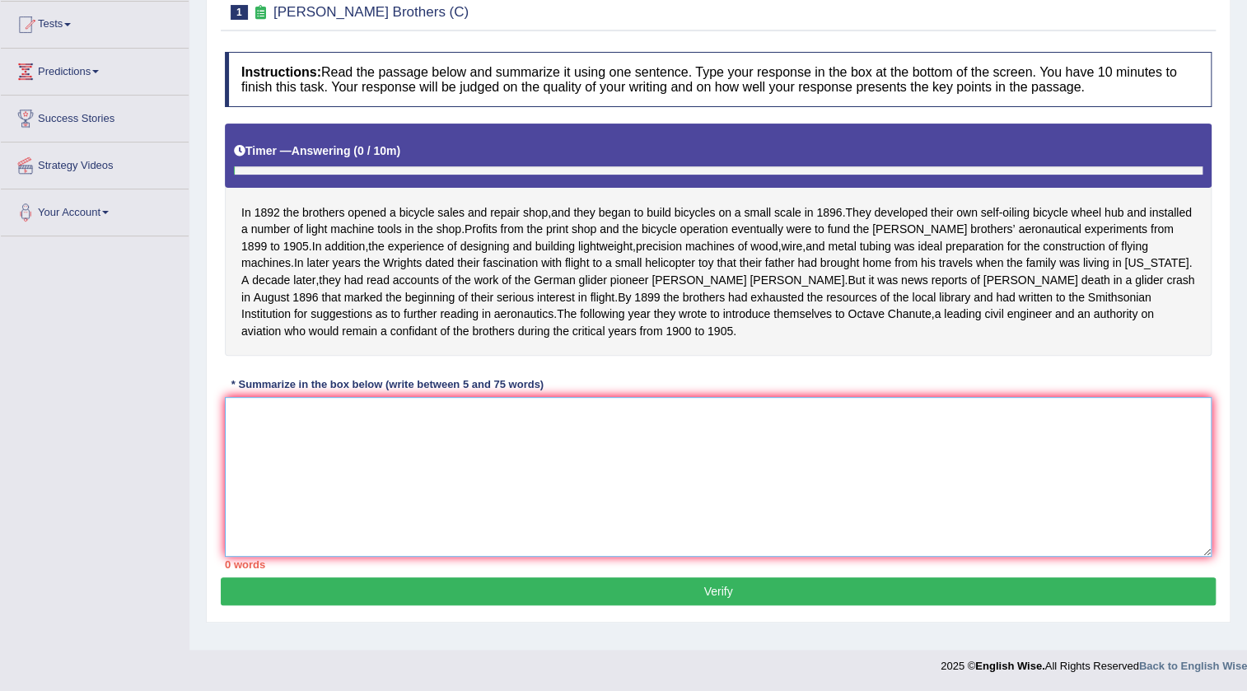
click at [544, 477] on textarea at bounding box center [718, 477] width 987 height 160
click at [848, 438] on textarea at bounding box center [718, 477] width 987 height 160
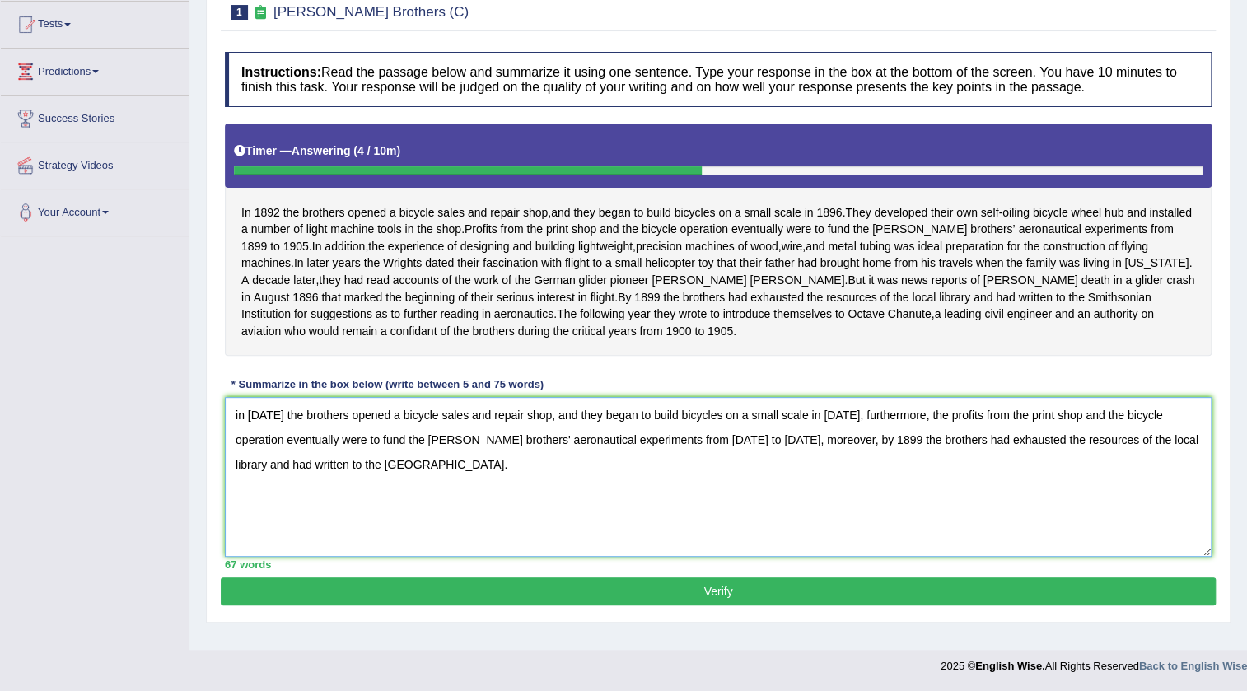
type textarea "in 1892 the brothers opened a bicycle sales and repair shop, and they began to …"
click at [735, 599] on button "Verify" at bounding box center [718, 591] width 995 height 28
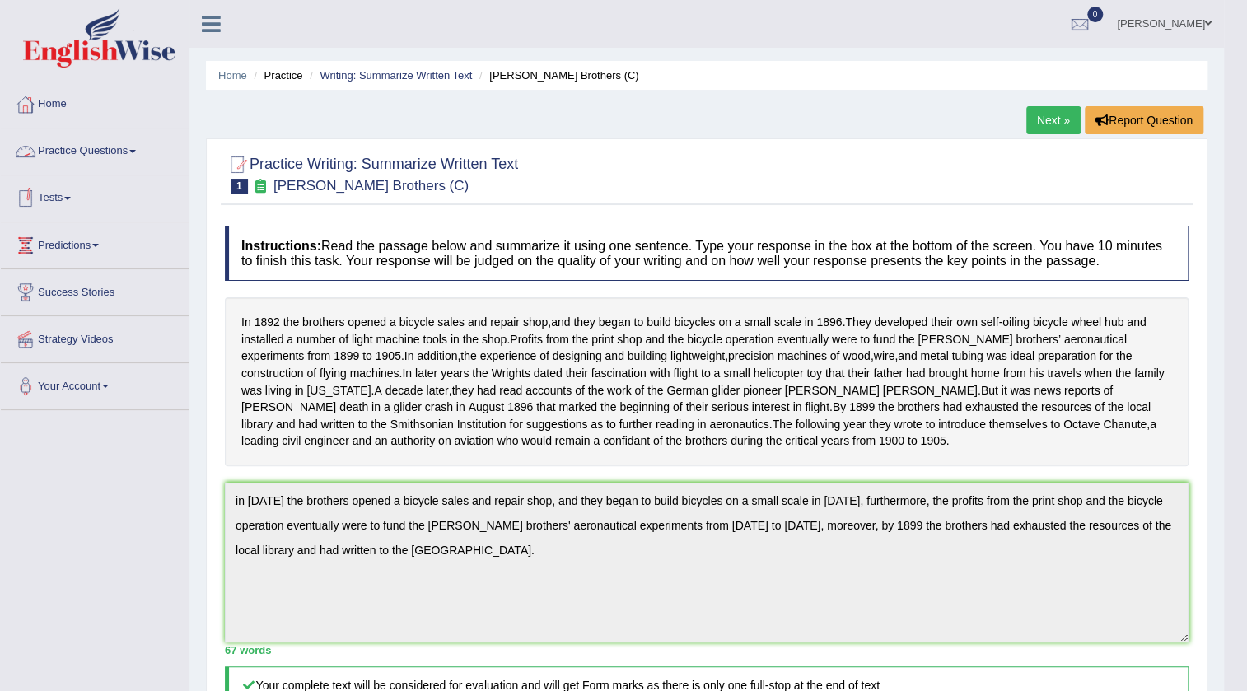
click at [90, 156] on link "Practice Questions" at bounding box center [95, 148] width 188 height 41
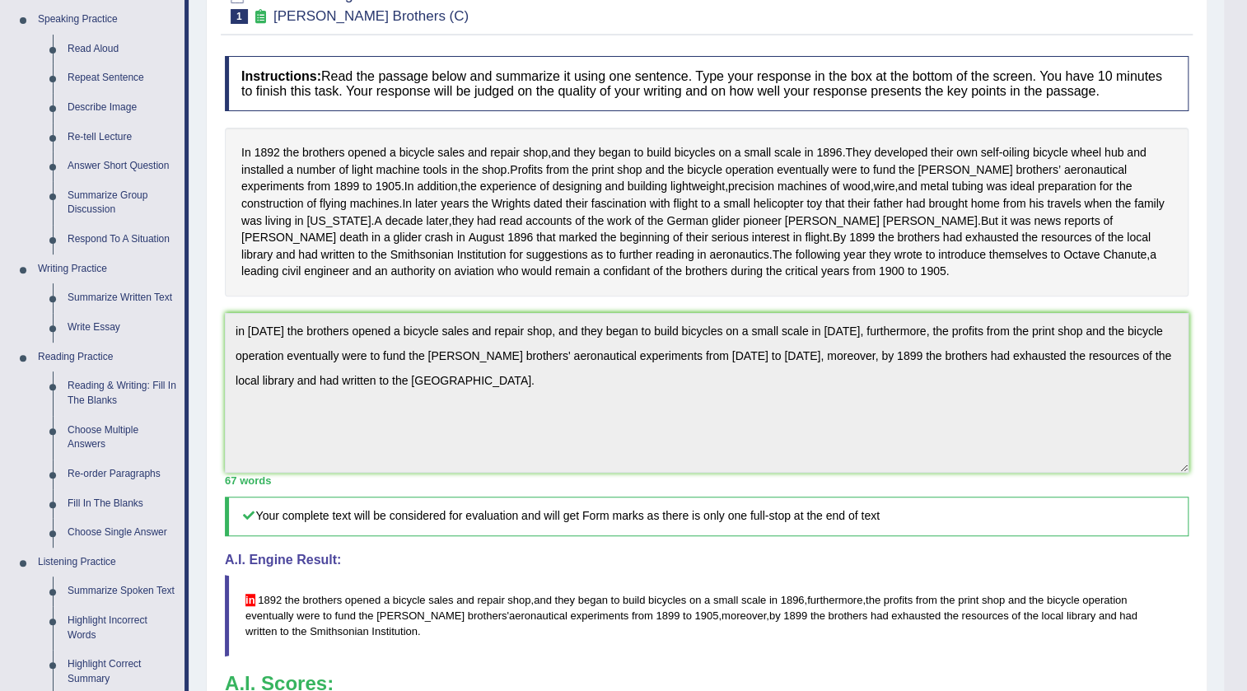
scroll to position [449, 0]
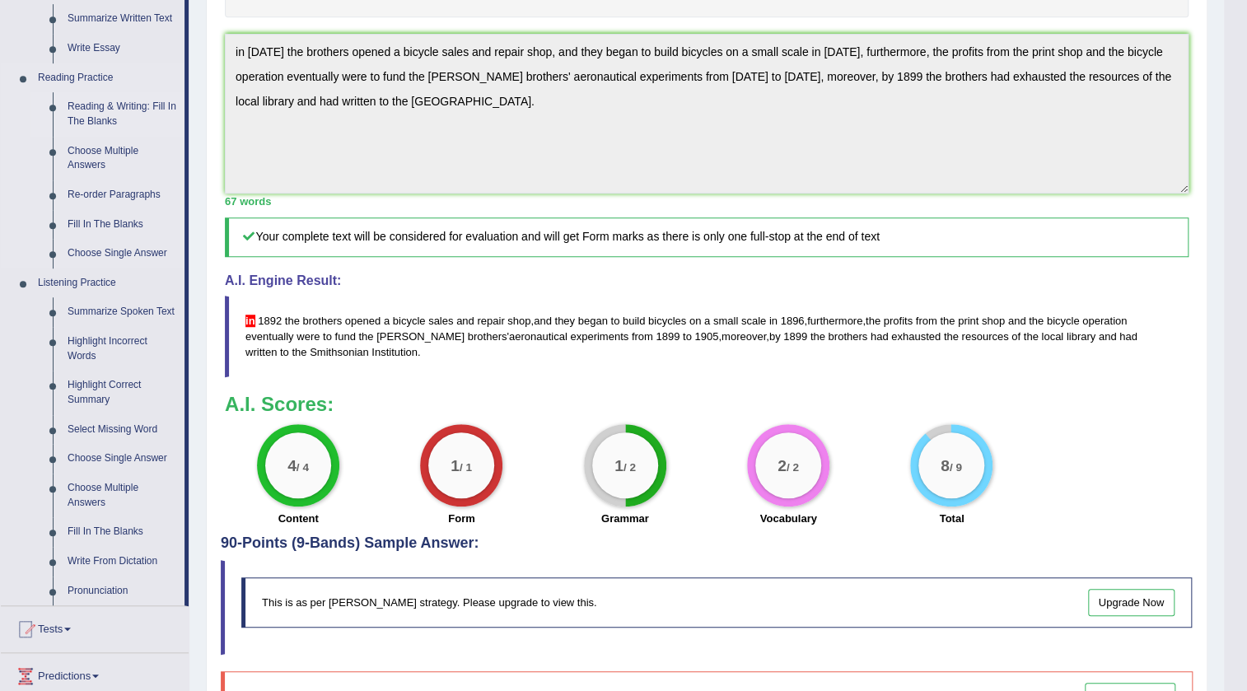
click at [103, 105] on link "Reading & Writing: Fill In The Blanks" at bounding box center [122, 114] width 124 height 44
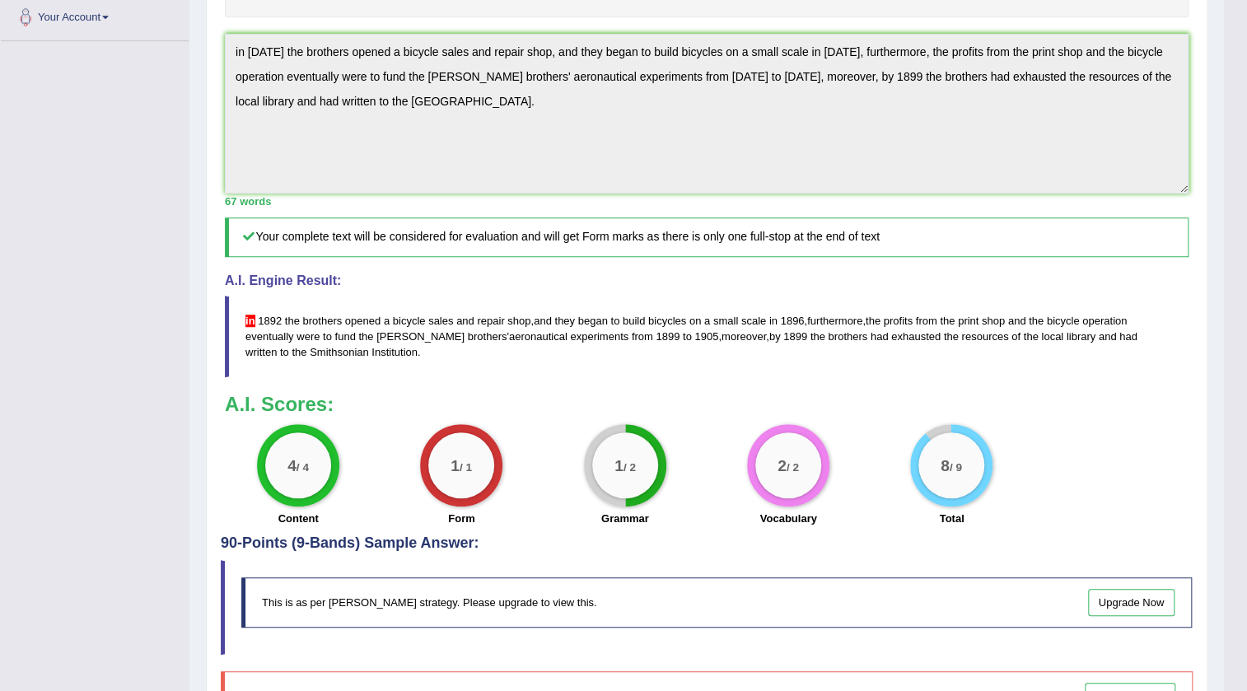
scroll to position [255, 0]
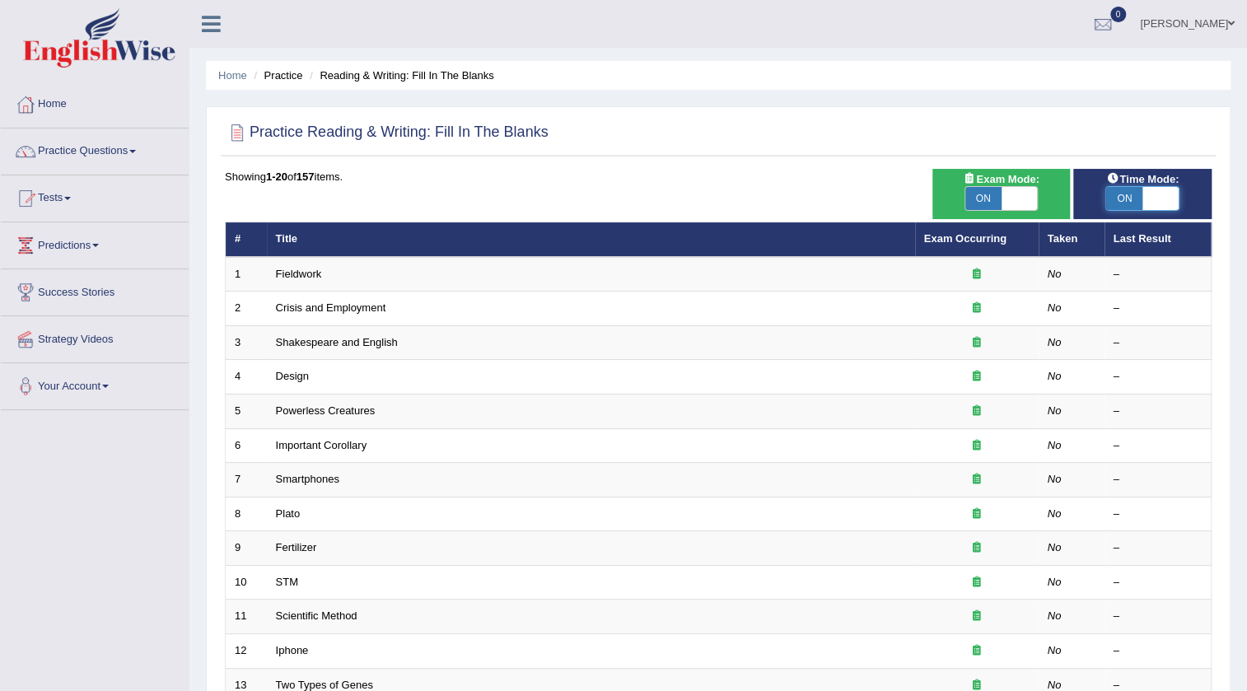
click at [1153, 192] on span at bounding box center [1160, 198] width 36 height 23
checkbox input "false"
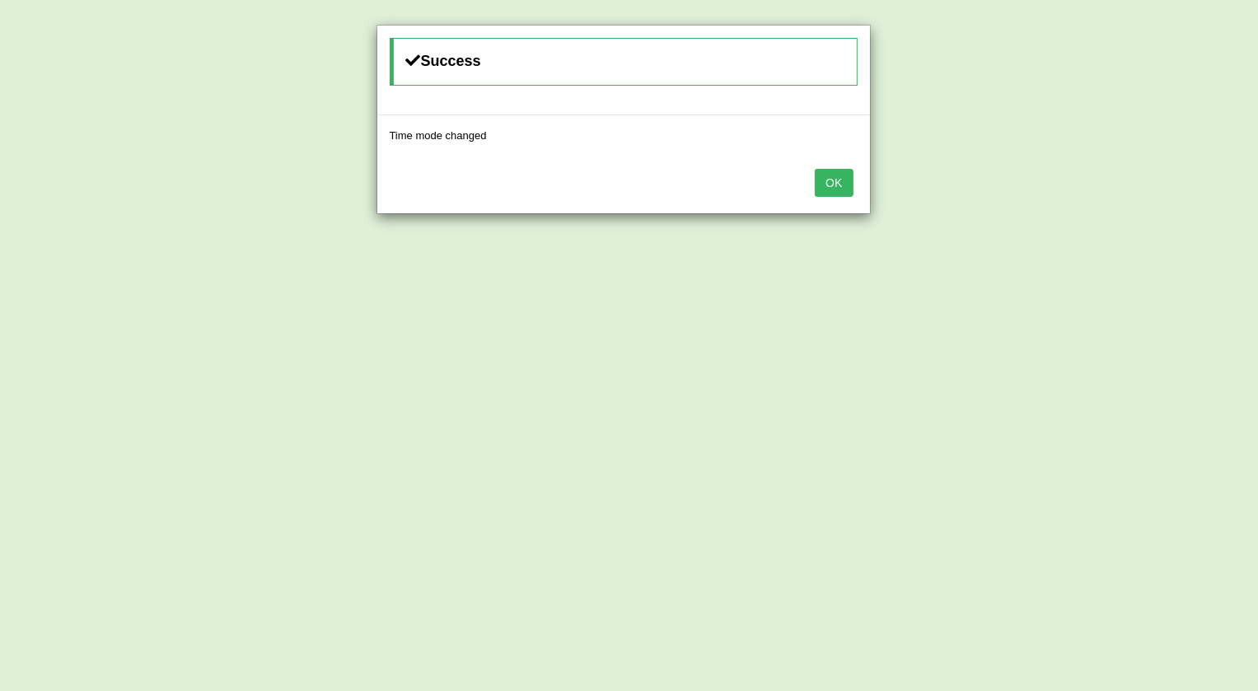
click at [839, 181] on button "OK" at bounding box center [834, 183] width 38 height 28
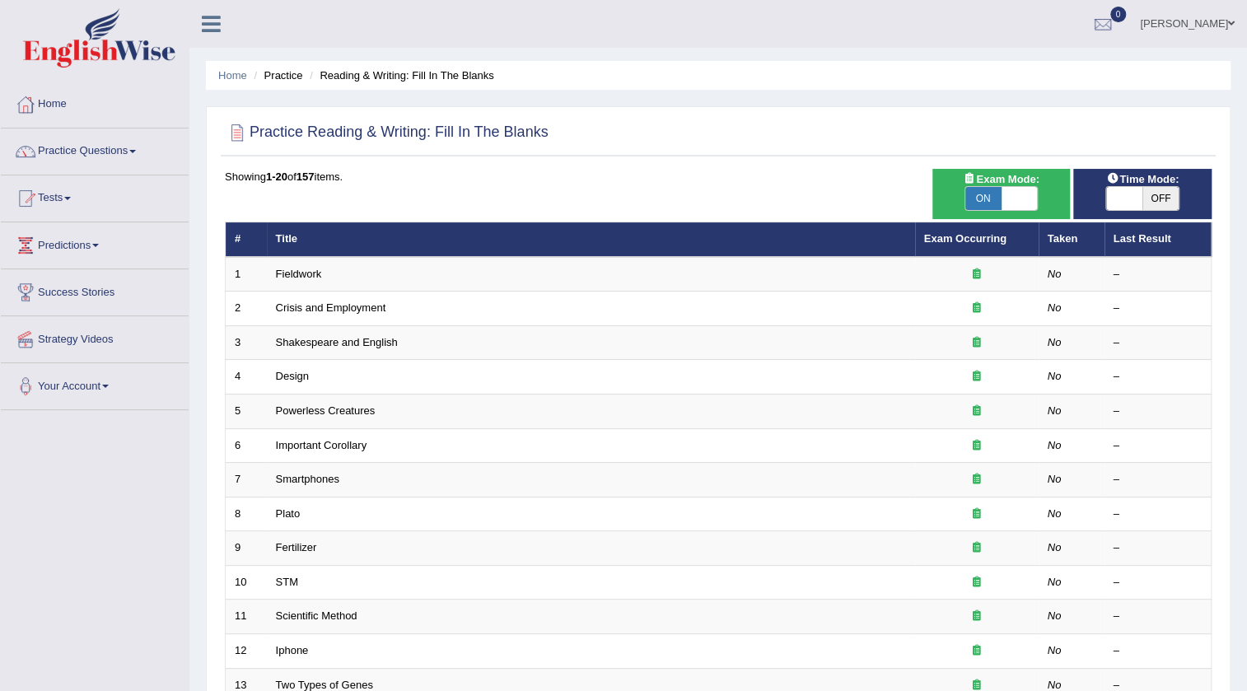
click at [1011, 187] on span at bounding box center [1020, 198] width 36 height 23
checkbox input "false"
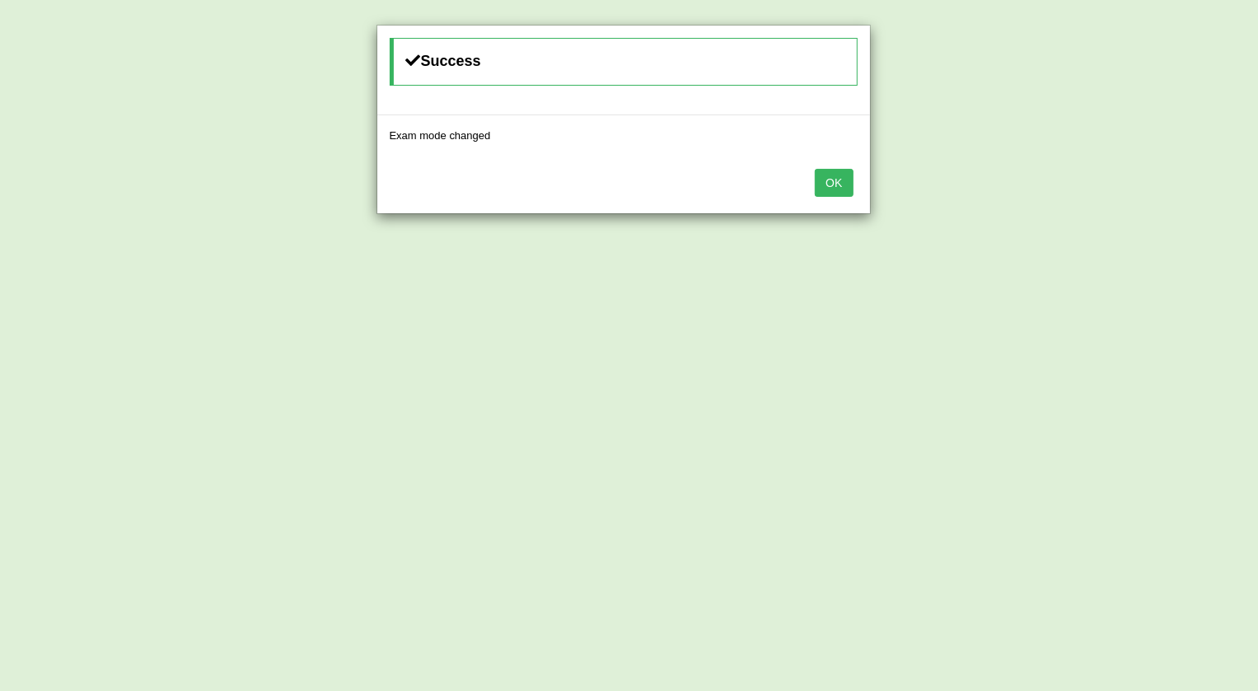
click at [844, 180] on button "OK" at bounding box center [834, 183] width 38 height 28
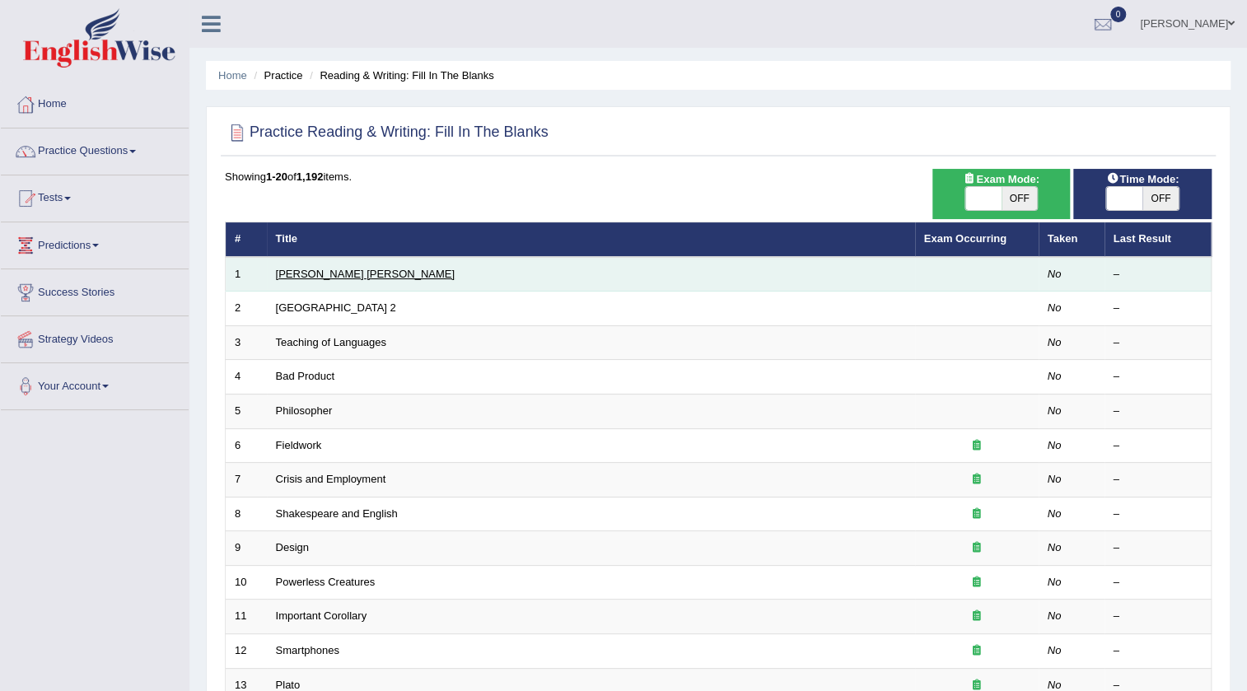
click at [292, 271] on link "Mona Lisa" at bounding box center [365, 274] width 179 height 12
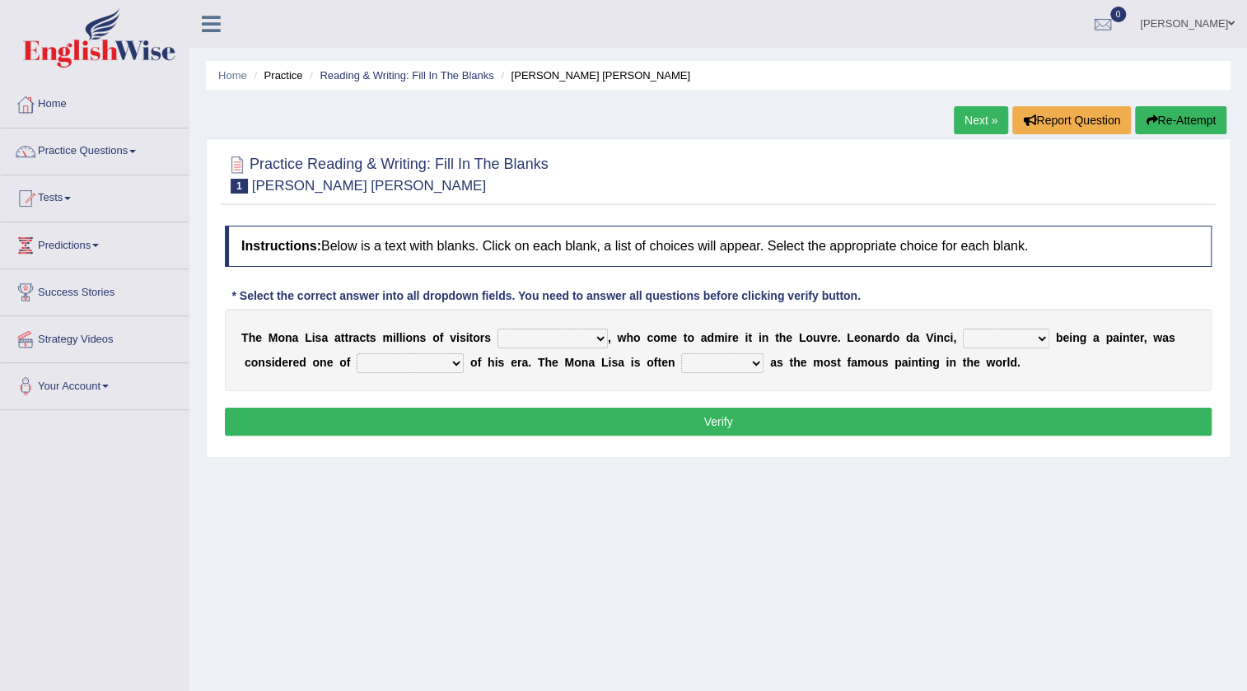
click at [596, 338] on select "around the year the all year all year round per year" at bounding box center [552, 339] width 110 height 20
select select "around the year"
click at [497, 329] on select "around the year the all year all year round per year" at bounding box center [552, 339] width 110 height 20
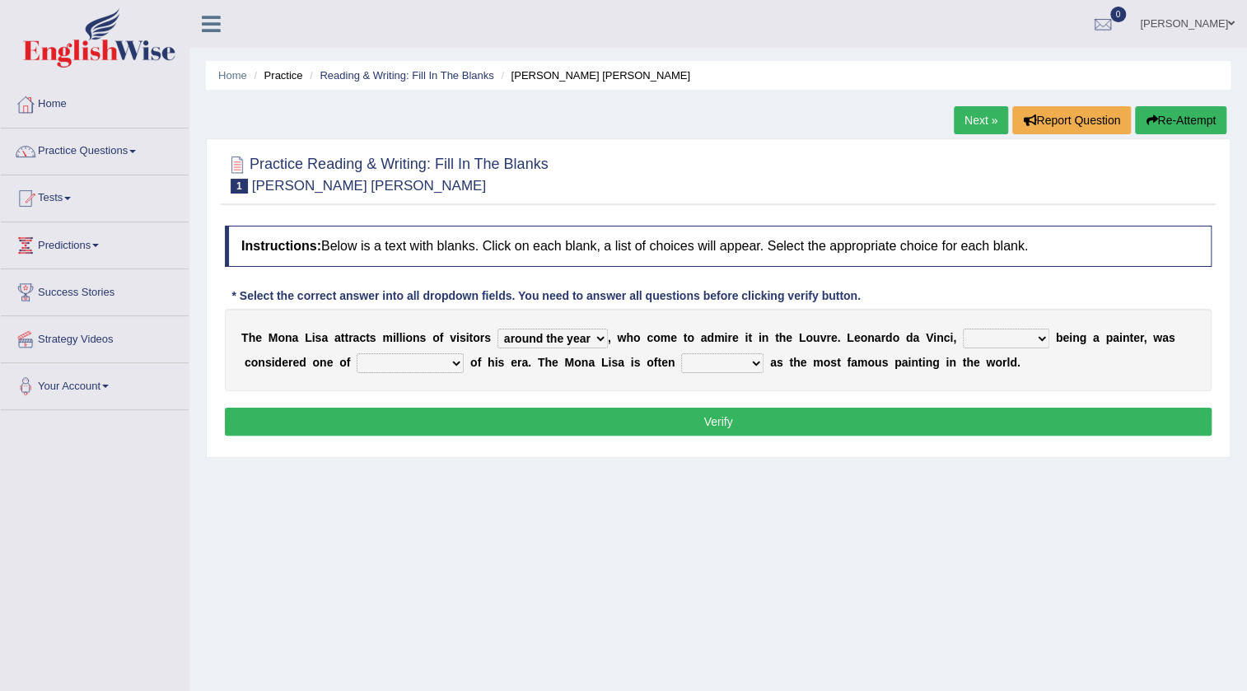
click at [1038, 341] on select "rather than as much as as well as as long as" at bounding box center [1006, 339] width 86 height 20
click at [1038, 340] on select "rather than as much as as well as as long as" at bounding box center [1006, 339] width 86 height 20
click at [410, 357] on select "better artists artist the better artist the best artists" at bounding box center [410, 363] width 107 height 20
select select "the better artist"
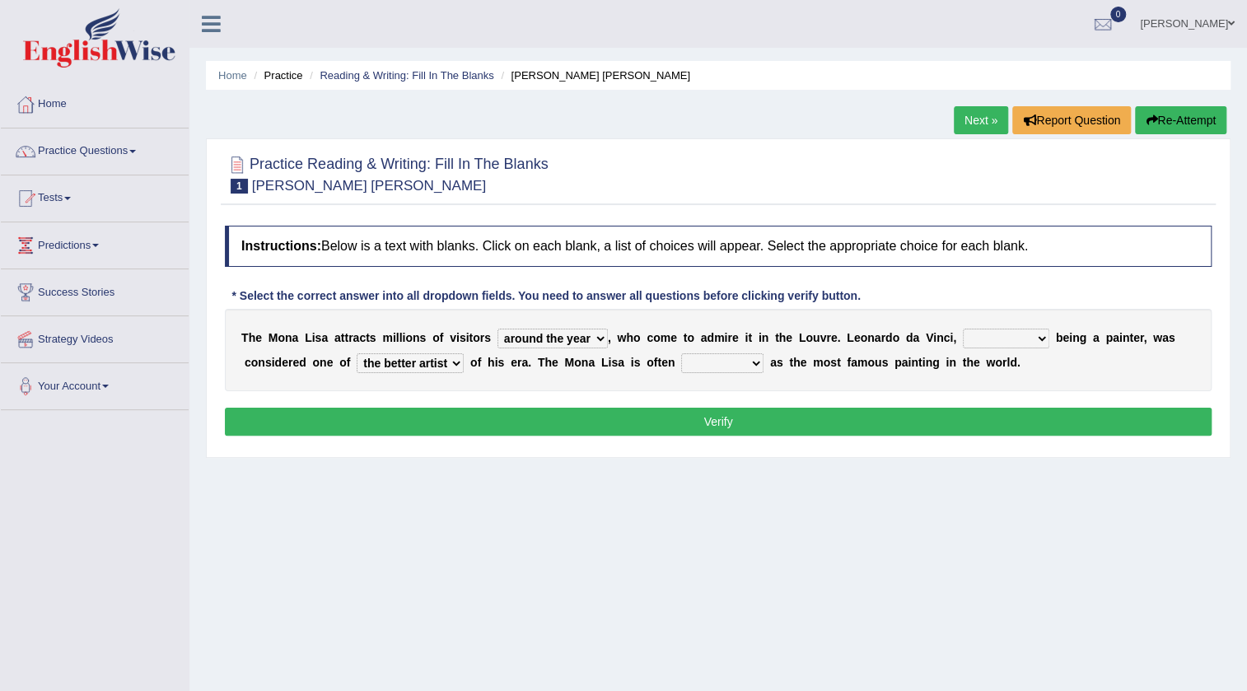
click at [357, 353] on select "better artists artist the better artist the best artists" at bounding box center [410, 363] width 107 height 20
click at [759, 362] on select "classified suggested predicted described" at bounding box center [722, 363] width 82 height 20
select select "described"
click at [681, 353] on select "classified suggested predicted described" at bounding box center [722, 363] width 82 height 20
click at [1021, 343] on select "rather than as much as as well as as long as" at bounding box center [1006, 339] width 86 height 20
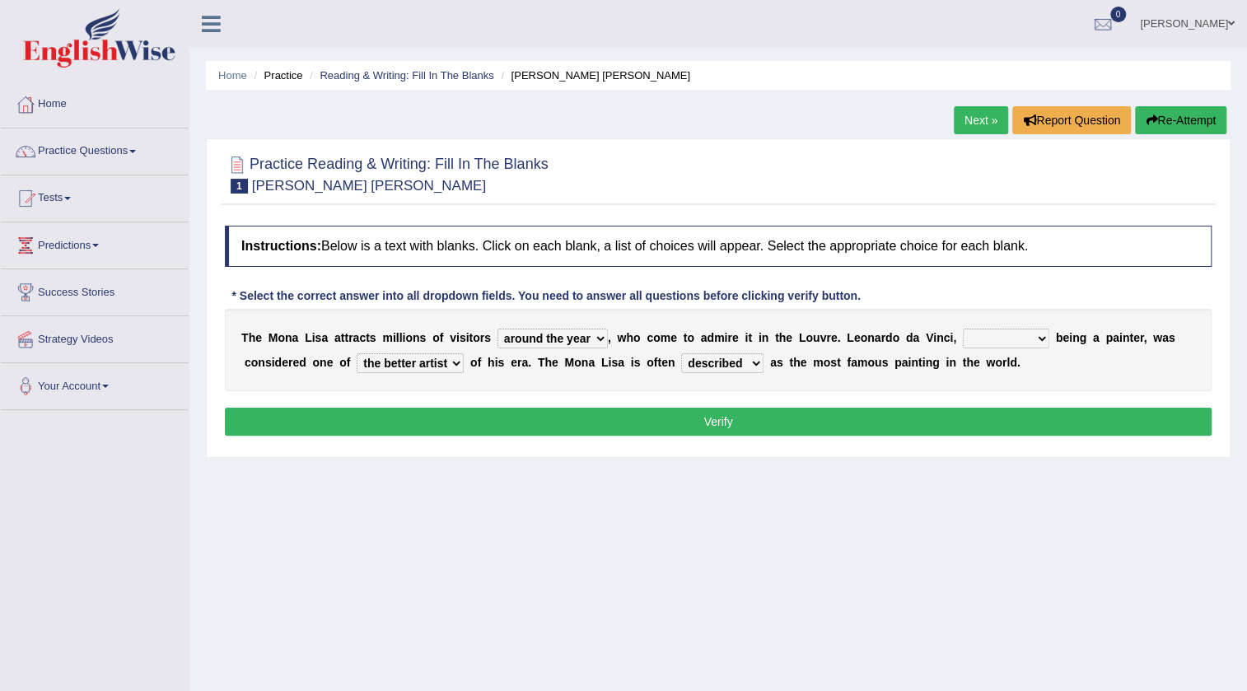
select select "as well as"
click at [963, 329] on select "rather than as much as as well as as long as" at bounding box center [1006, 339] width 86 height 20
click at [442, 358] on select "better artists artist the better artist the best artists" at bounding box center [410, 363] width 107 height 20
select select "the best artists"
click at [357, 353] on select "better artists artist the better artist the best artists" at bounding box center [410, 363] width 107 height 20
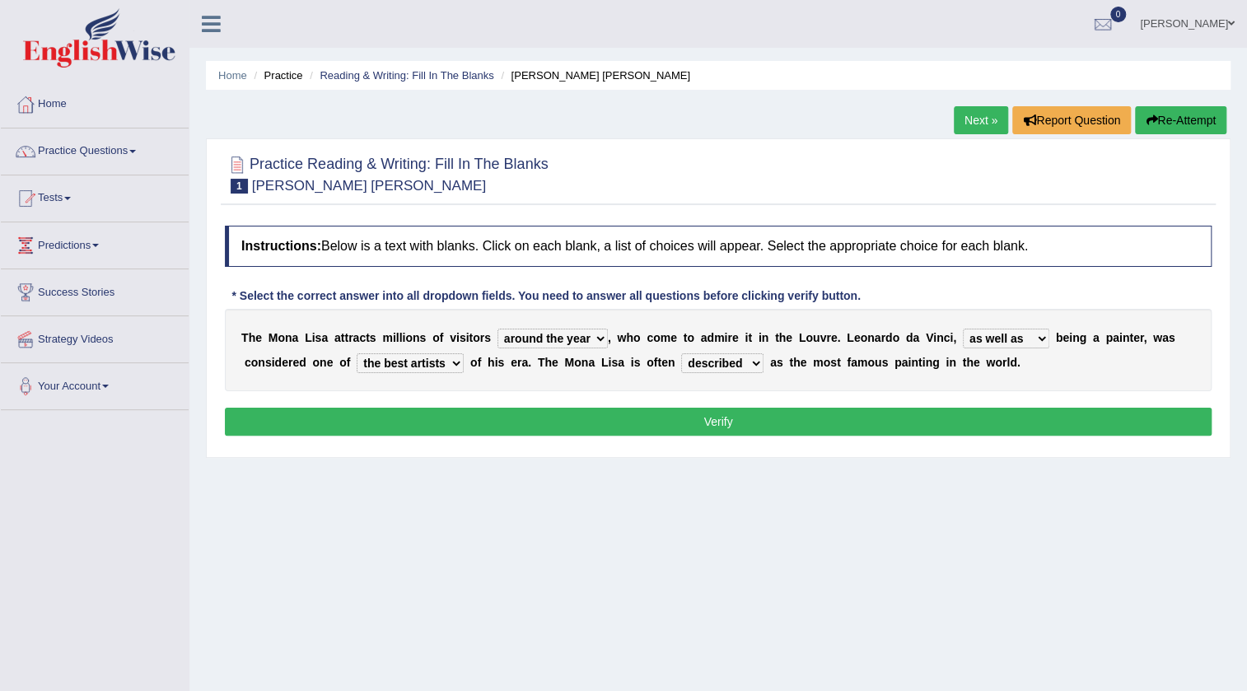
click at [605, 426] on button "Verify" at bounding box center [718, 422] width 987 height 28
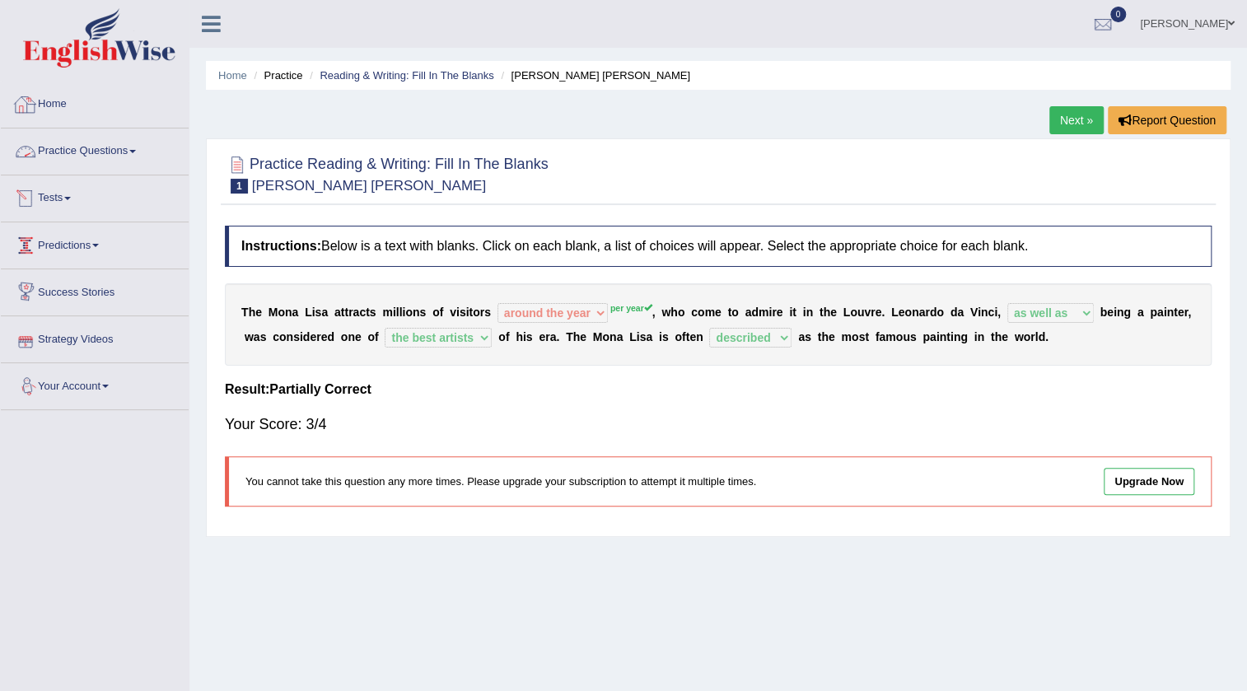
click at [104, 138] on link "Practice Questions" at bounding box center [95, 148] width 188 height 41
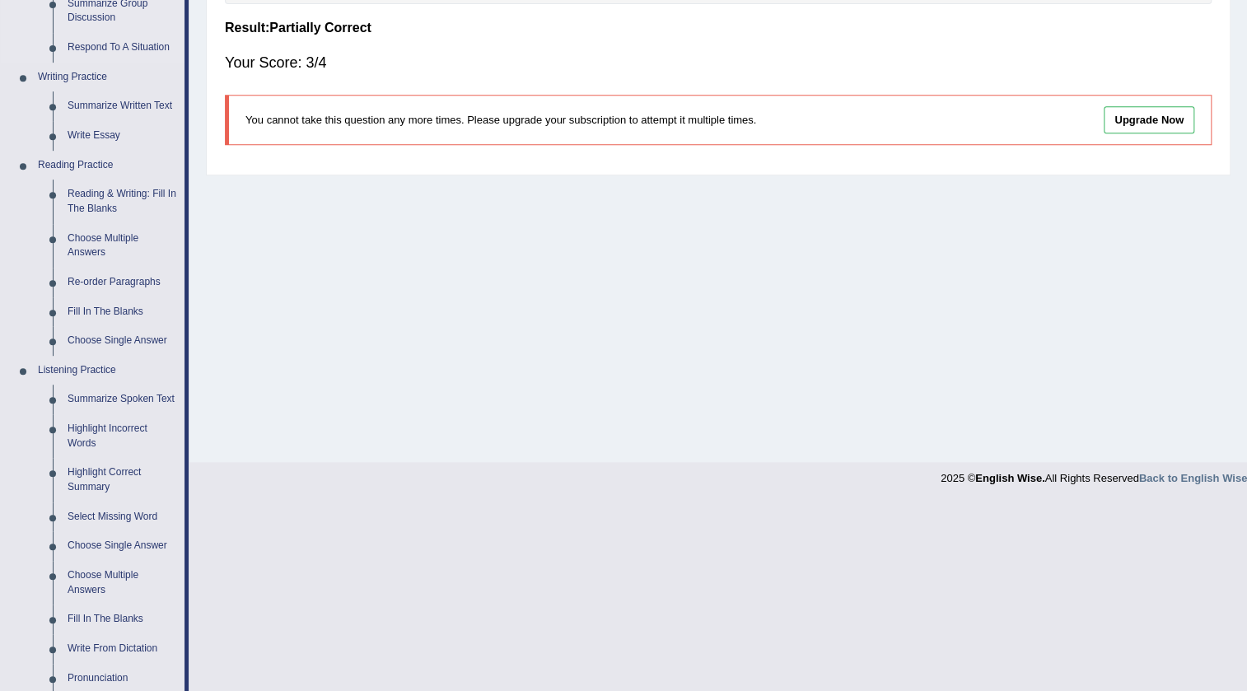
scroll to position [374, 0]
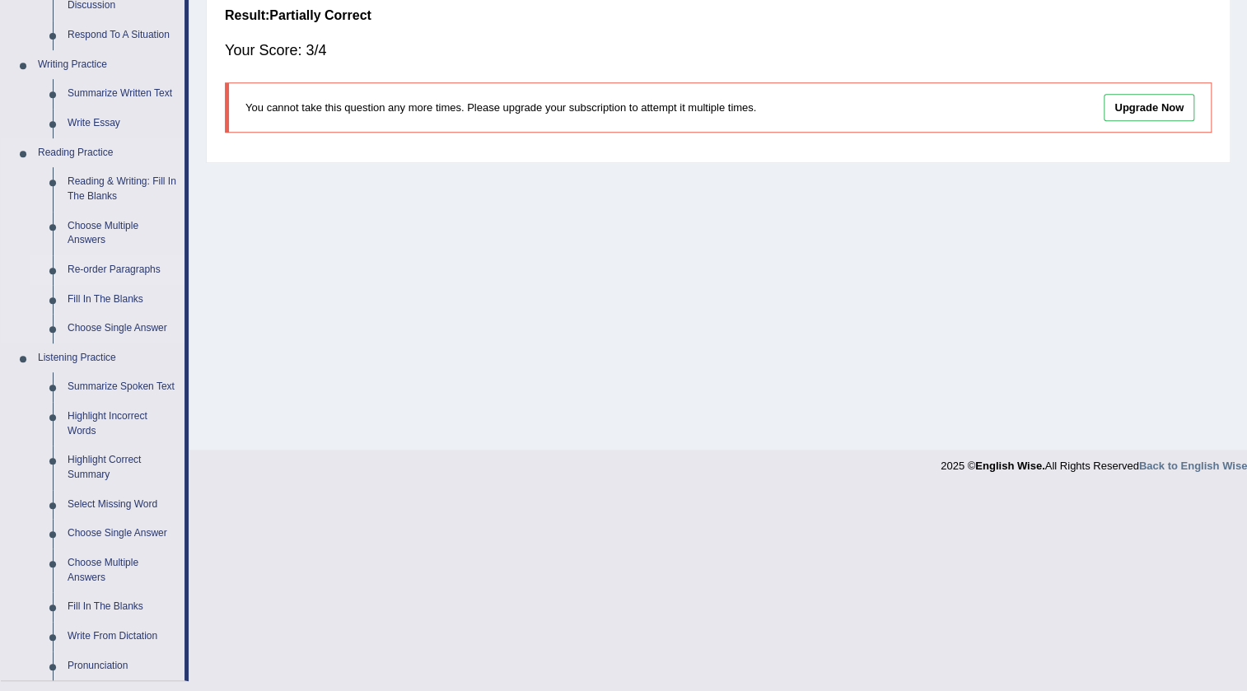
click at [105, 272] on link "Re-order Paragraphs" at bounding box center [122, 270] width 124 height 30
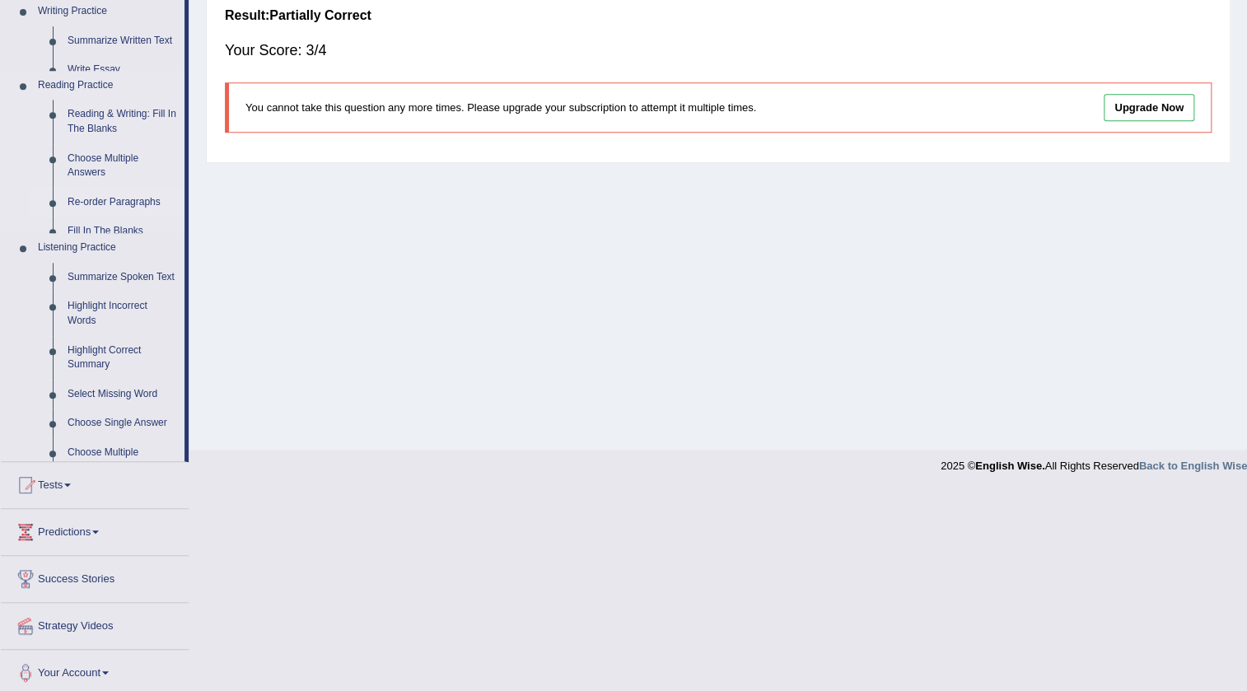
scroll to position [173, 0]
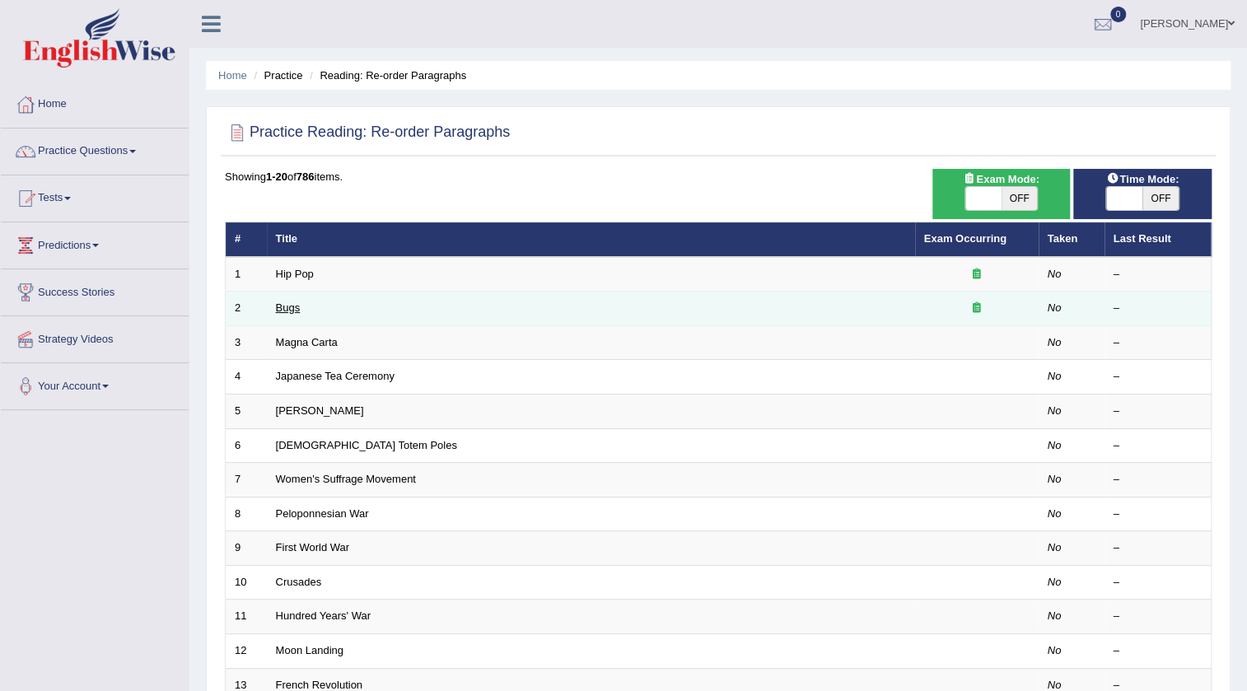
click at [283, 305] on link "Bugs" at bounding box center [288, 307] width 25 height 12
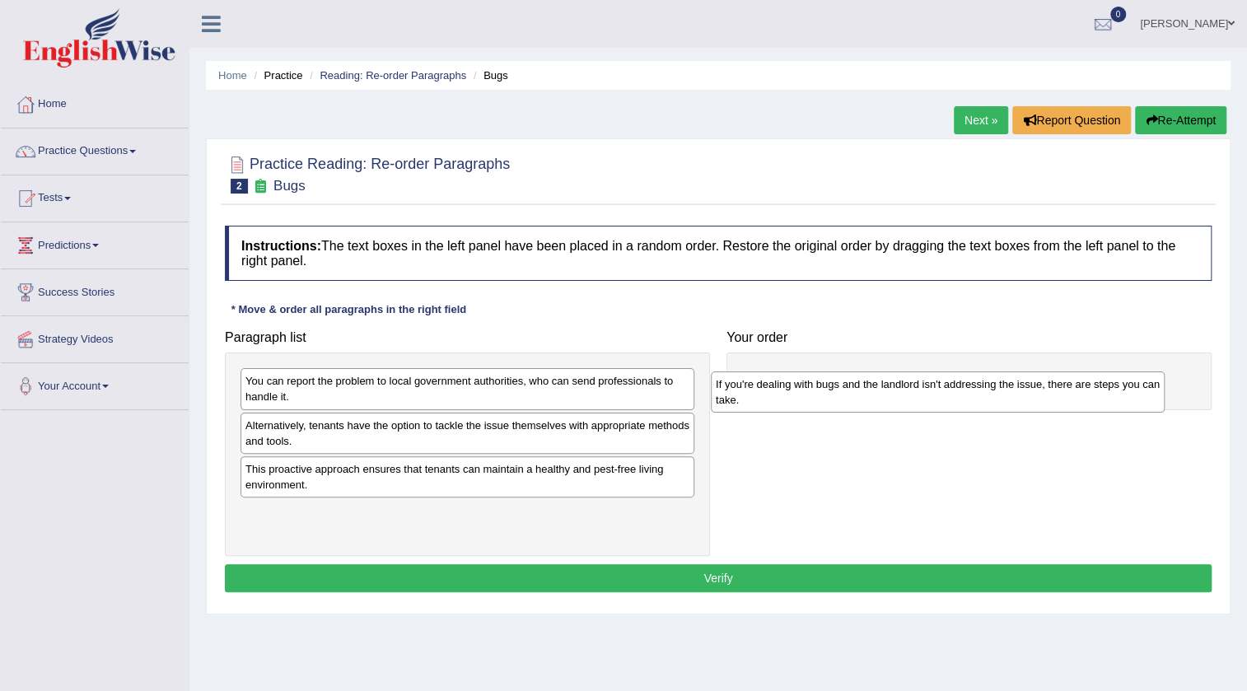
drag, startPoint x: 454, startPoint y: 436, endPoint x: 924, endPoint y: 395, distance: 472.0
click at [924, 395] on div "If you're dealing with bugs and the landlord isn't addressing the issue, there …" at bounding box center [938, 391] width 454 height 41
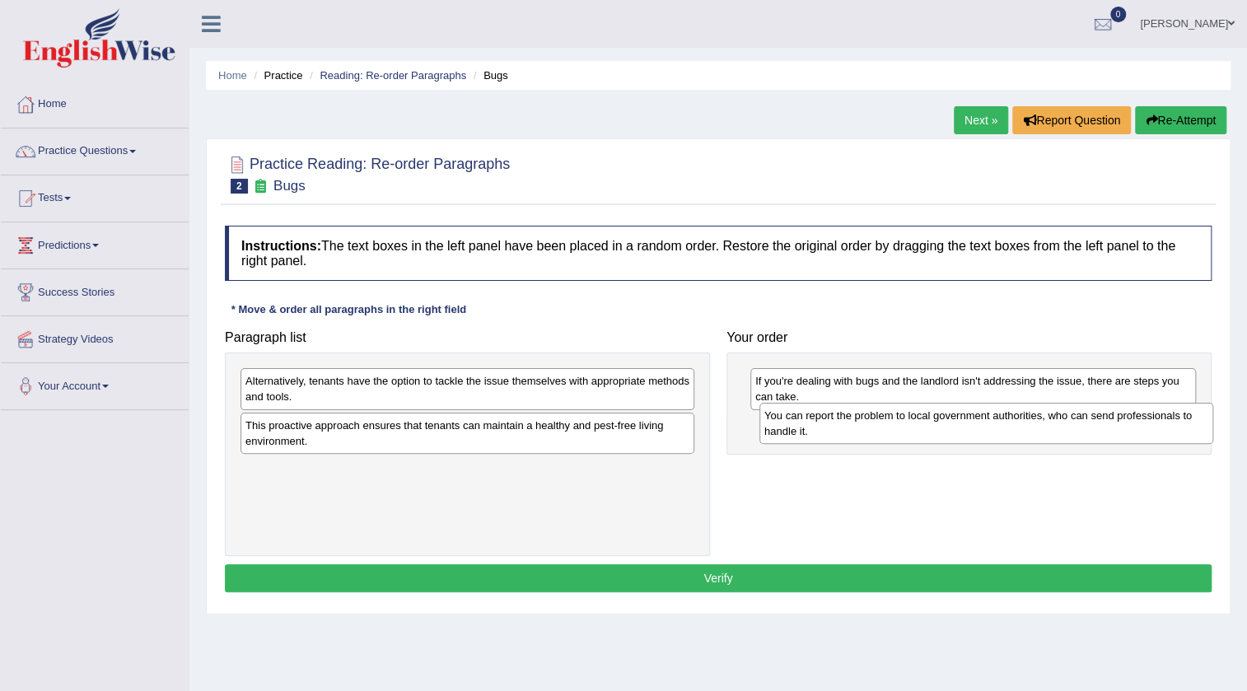
drag, startPoint x: 601, startPoint y: 393, endPoint x: 1120, endPoint y: 427, distance: 520.0
click at [1120, 427] on div "You can report the problem to local government authorities, who can send profes…" at bounding box center [986, 423] width 454 height 41
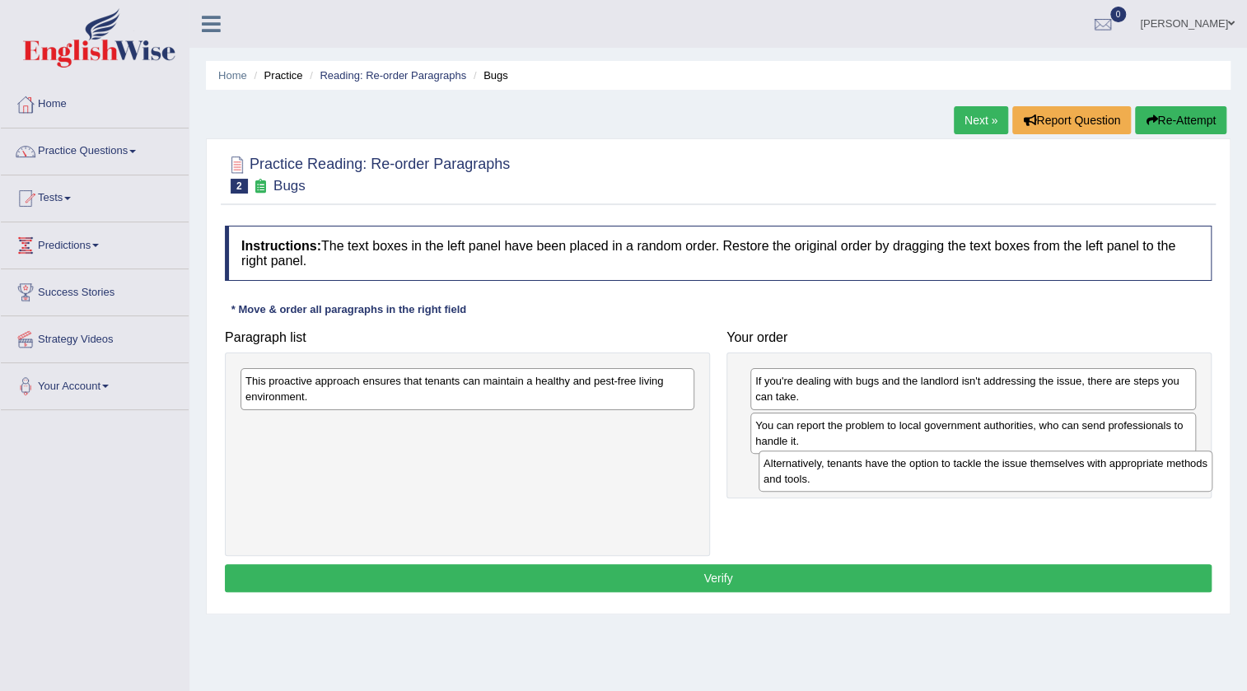
drag, startPoint x: 439, startPoint y: 390, endPoint x: 957, endPoint y: 473, distance: 524.6
click at [957, 473] on div "Alternatively, tenants have the option to tackle the issue themselves with appr…" at bounding box center [986, 471] width 454 height 41
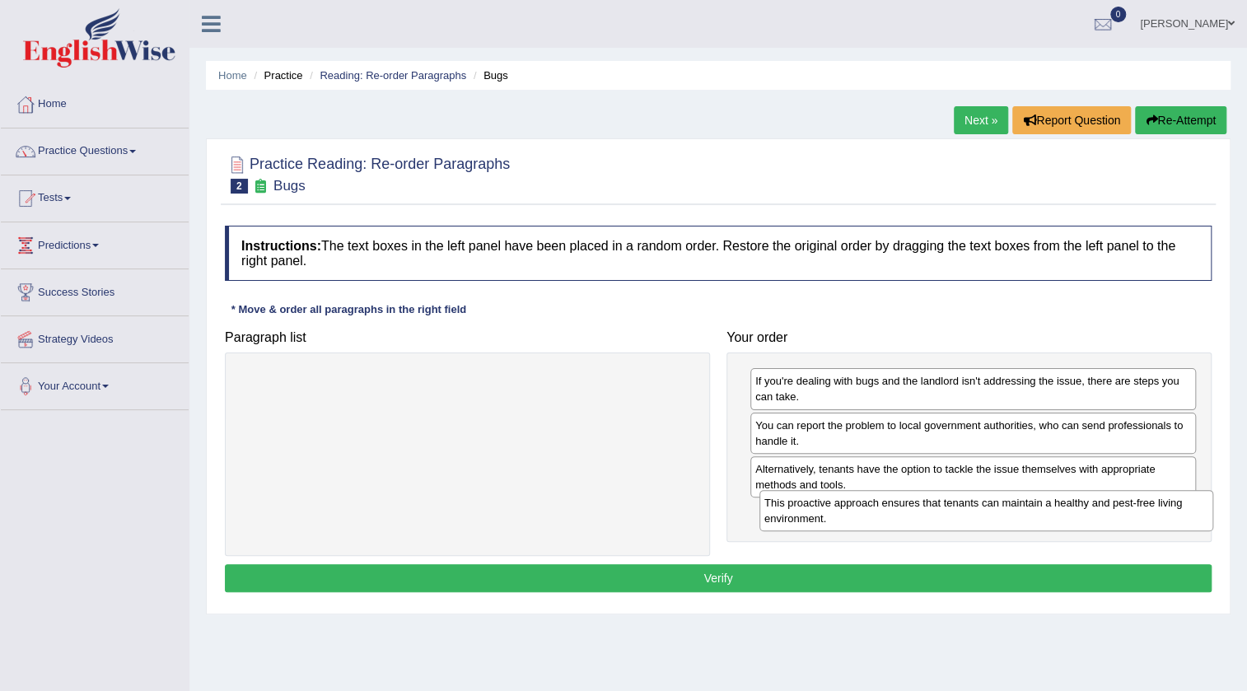
drag, startPoint x: 462, startPoint y: 393, endPoint x: 981, endPoint y: 515, distance: 533.0
click at [981, 515] on div "This proactive approach ensures that tenants can maintain a healthy and pest-fr…" at bounding box center [986, 510] width 454 height 41
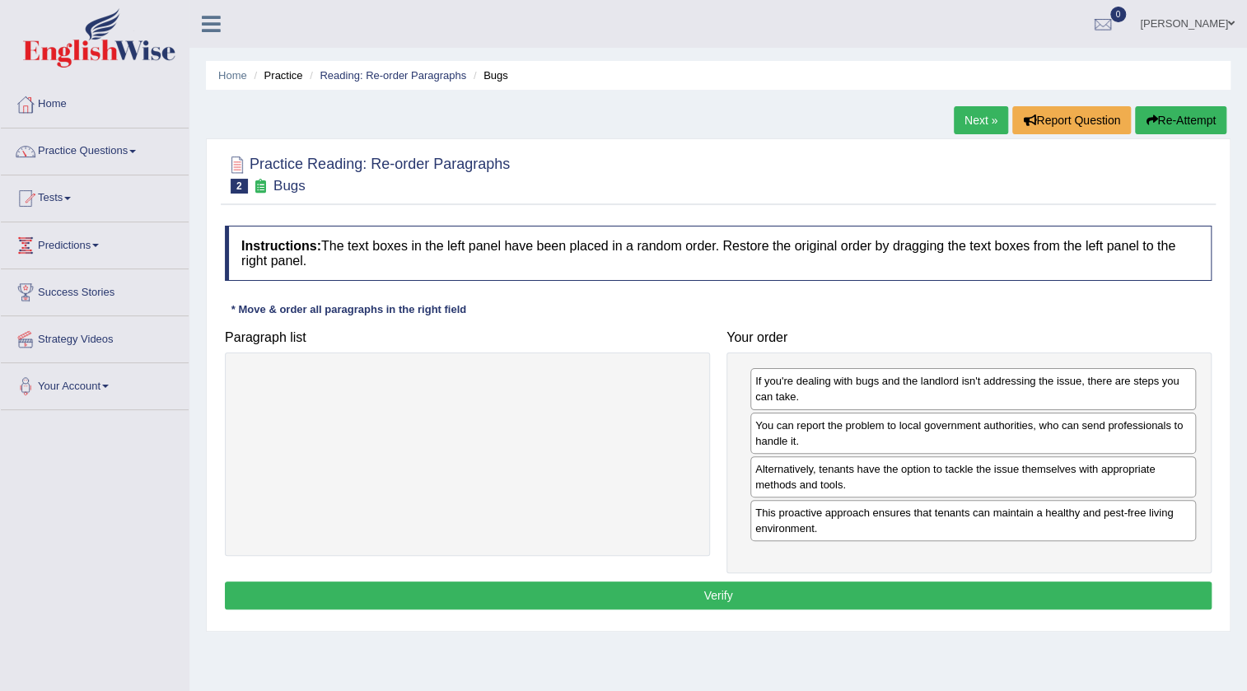
click at [614, 587] on button "Verify" at bounding box center [718, 595] width 987 height 28
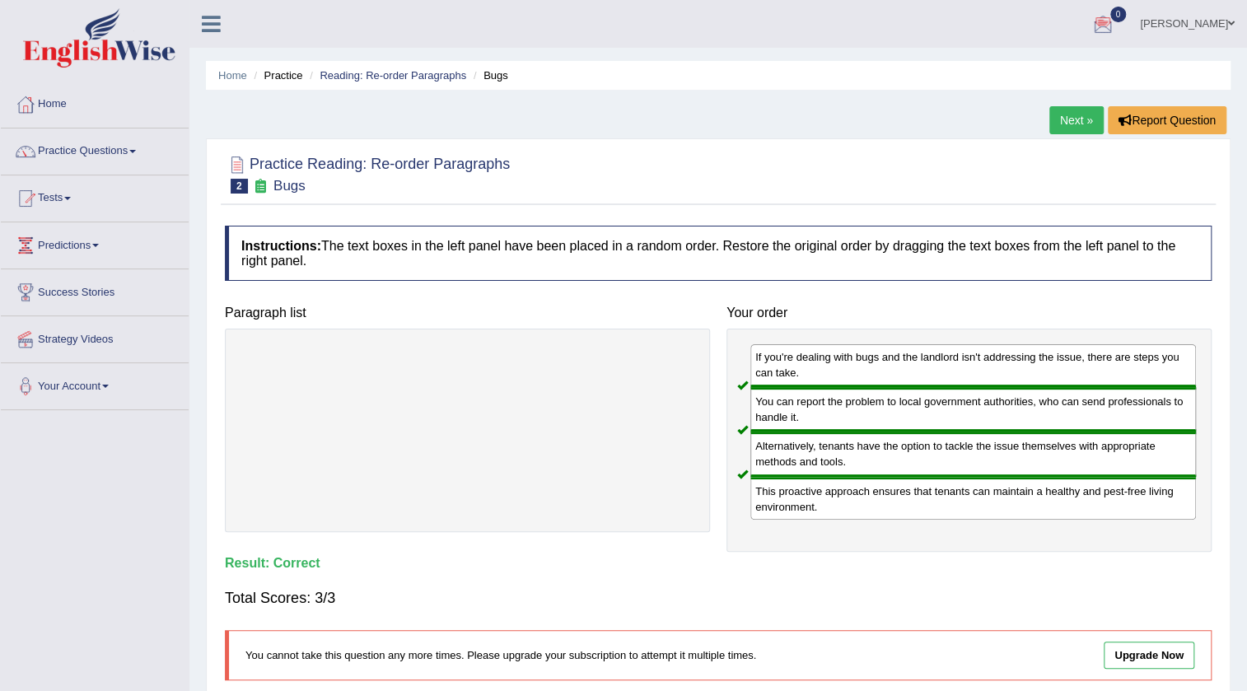
click at [1067, 128] on link "Next »" at bounding box center [1076, 120] width 54 height 28
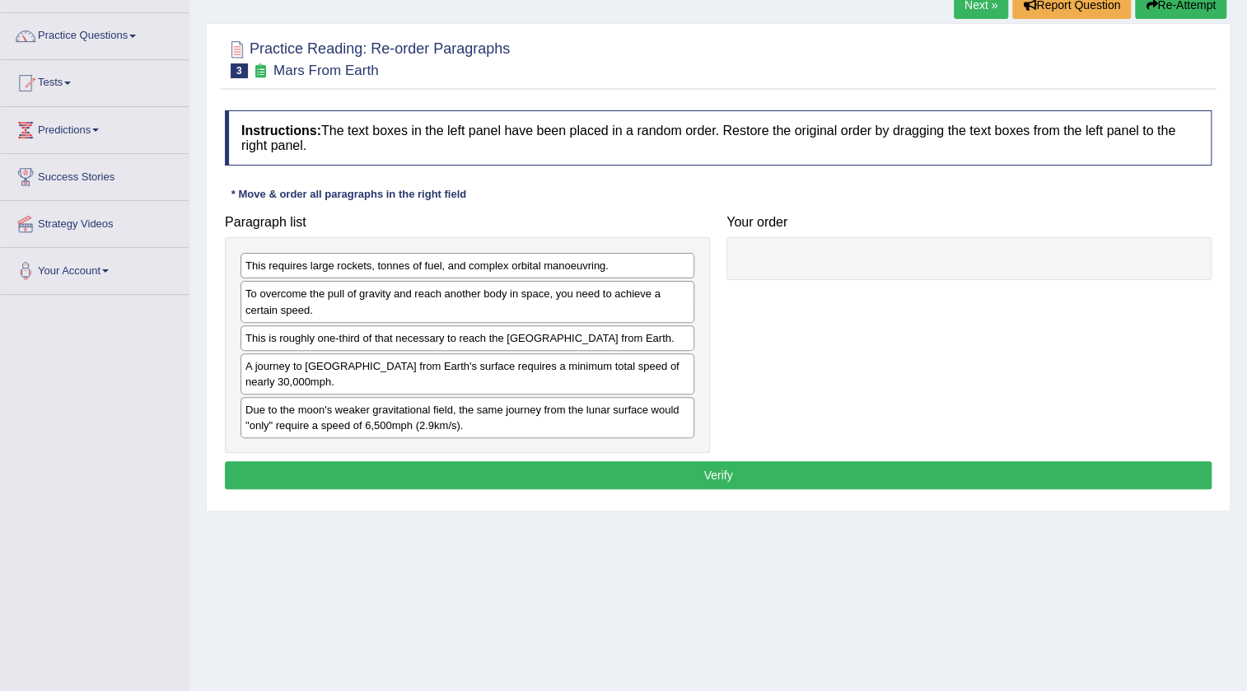
scroll to position [149, 0]
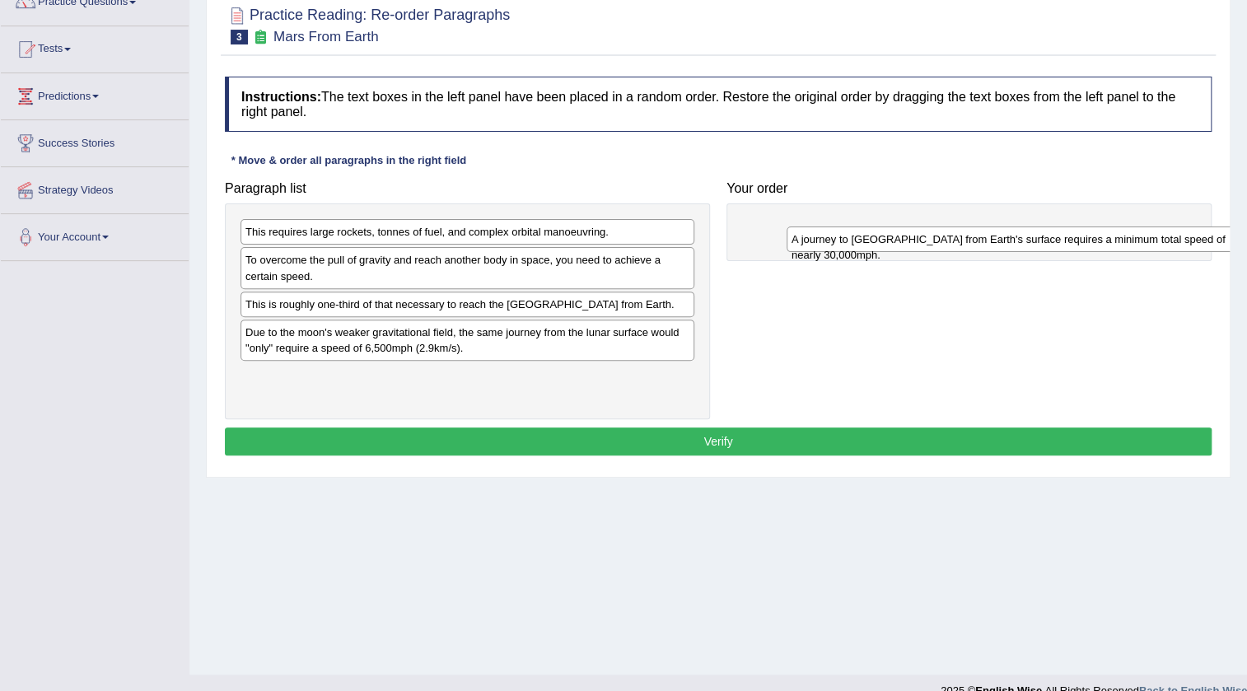
drag, startPoint x: 516, startPoint y: 346, endPoint x: 1062, endPoint y: 239, distance: 556.5
click at [1062, 239] on div "A journey to [GEOGRAPHIC_DATA] from Earth's surface requires a minimum total sp…" at bounding box center [1014, 240] width 454 height 26
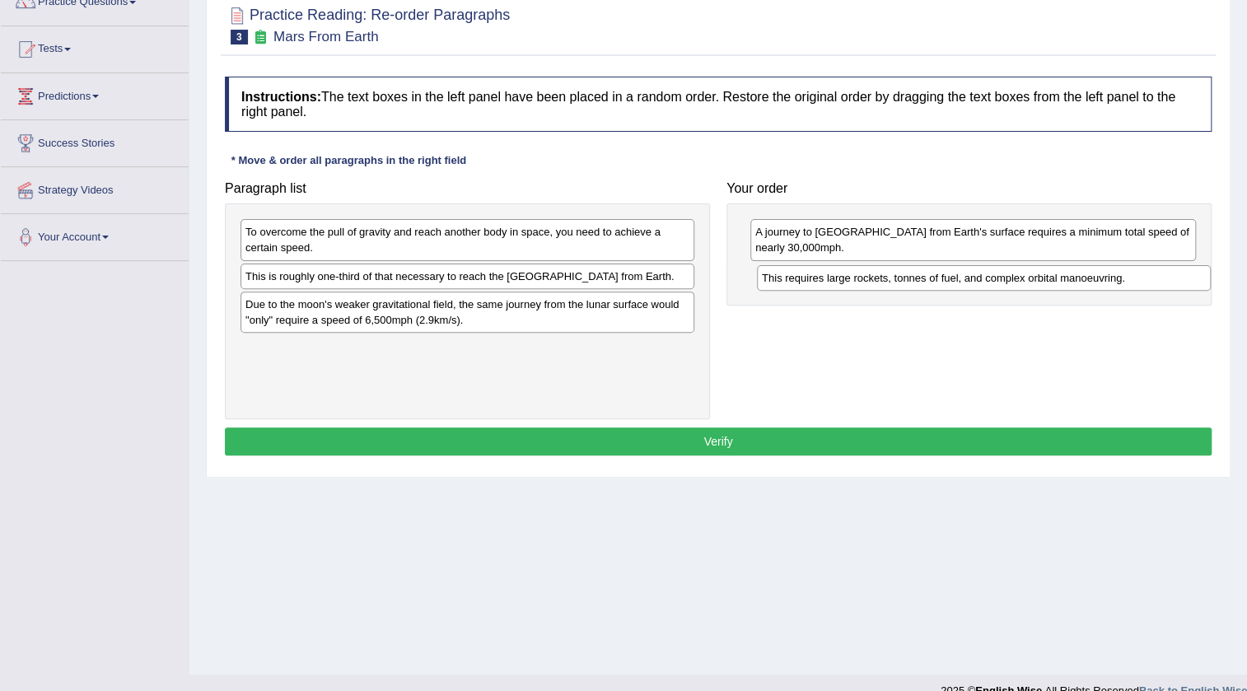
drag, startPoint x: 471, startPoint y: 231, endPoint x: 988, endPoint y: 278, distance: 518.5
click at [988, 278] on div "This requires large rockets, tonnes of fuel, and complex orbital manoeuvring." at bounding box center [984, 278] width 454 height 26
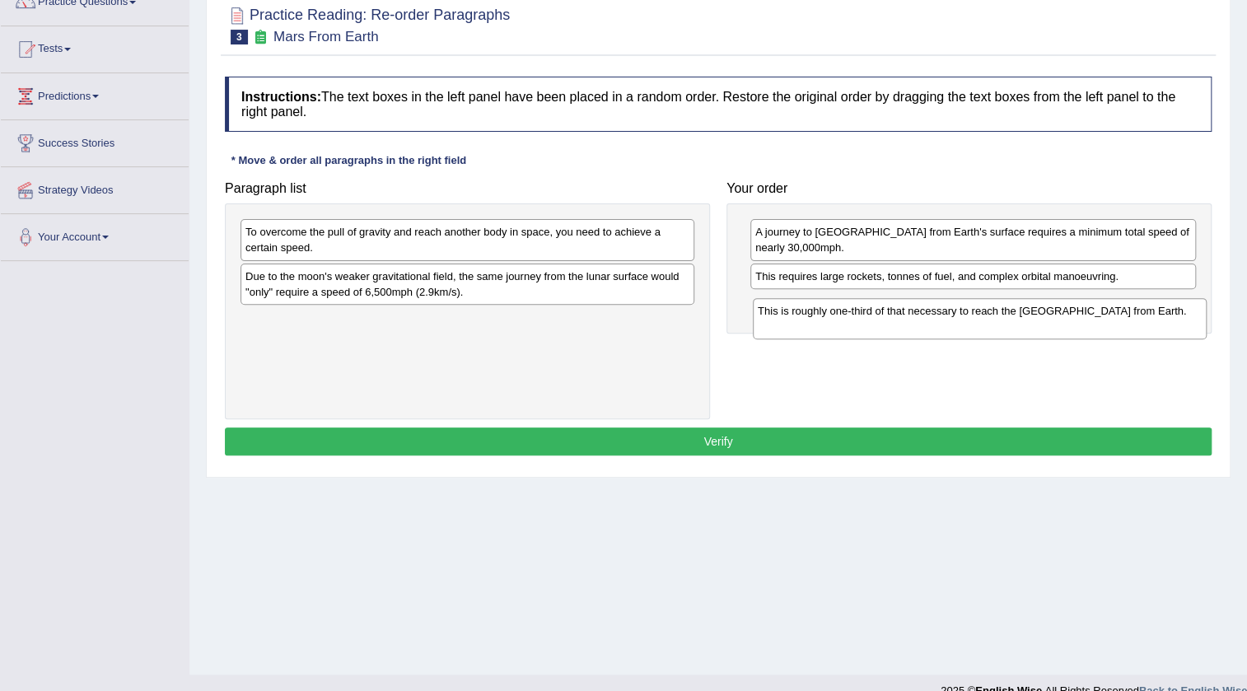
drag, startPoint x: 454, startPoint y: 292, endPoint x: 966, endPoint y: 327, distance: 513.5
click at [966, 327] on div "This is roughly one-third of that necessary to reach the [GEOGRAPHIC_DATA] from…" at bounding box center [980, 318] width 454 height 41
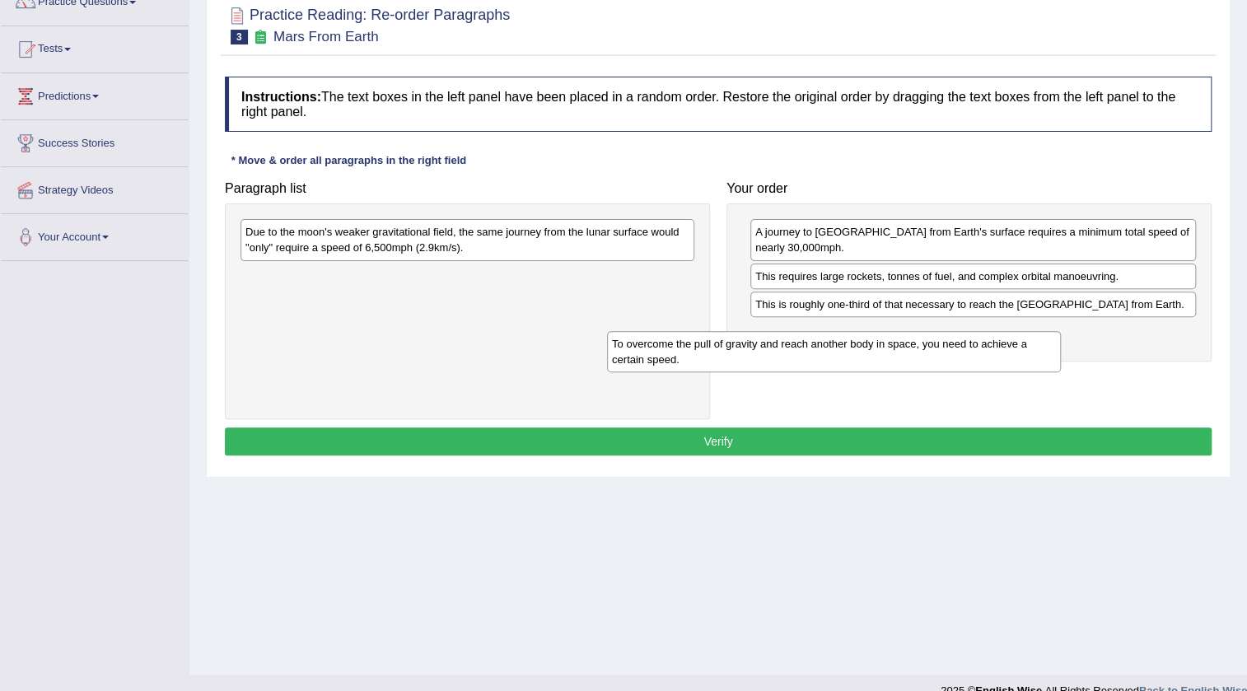
drag, startPoint x: 654, startPoint y: 239, endPoint x: 1020, endPoint y: 351, distance: 383.3
click at [1020, 351] on div "To overcome the pull of gravity and reach another body in space, you need to ac…" at bounding box center [834, 351] width 454 height 41
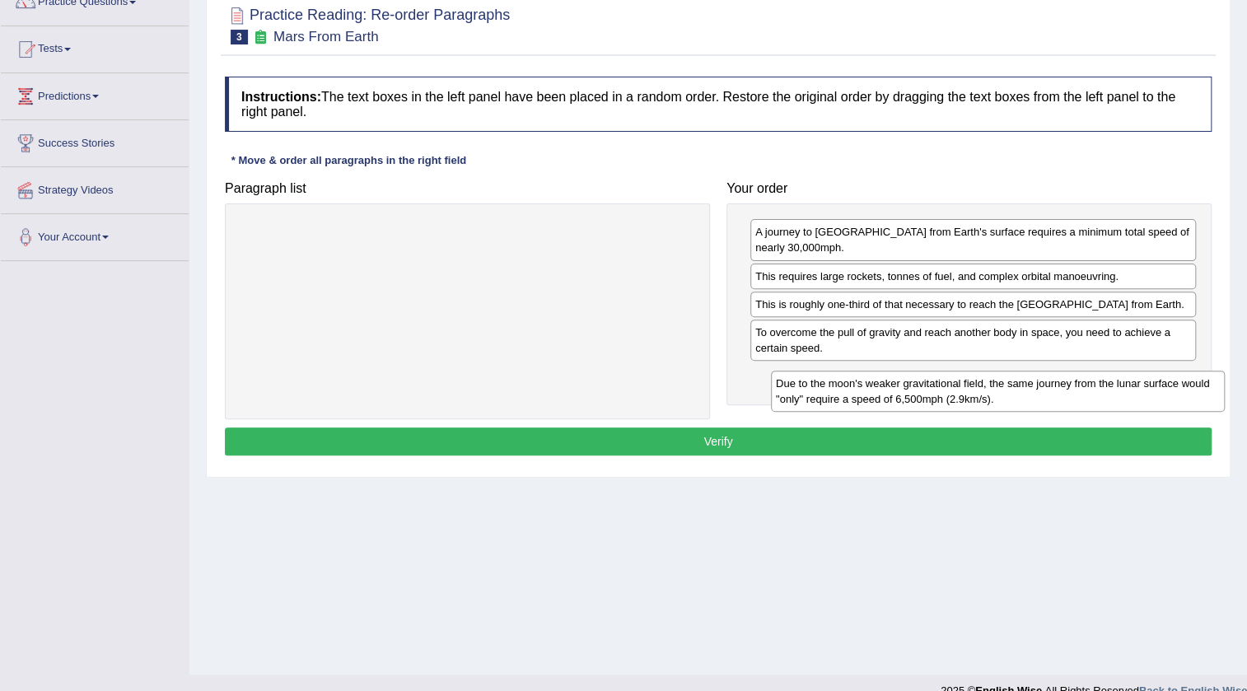
drag, startPoint x: 596, startPoint y: 244, endPoint x: 1127, endPoint y: 395, distance: 551.6
click at [1127, 395] on div "Due to the moon's weaker gravitational field, the same journey from the lunar s…" at bounding box center [998, 391] width 454 height 41
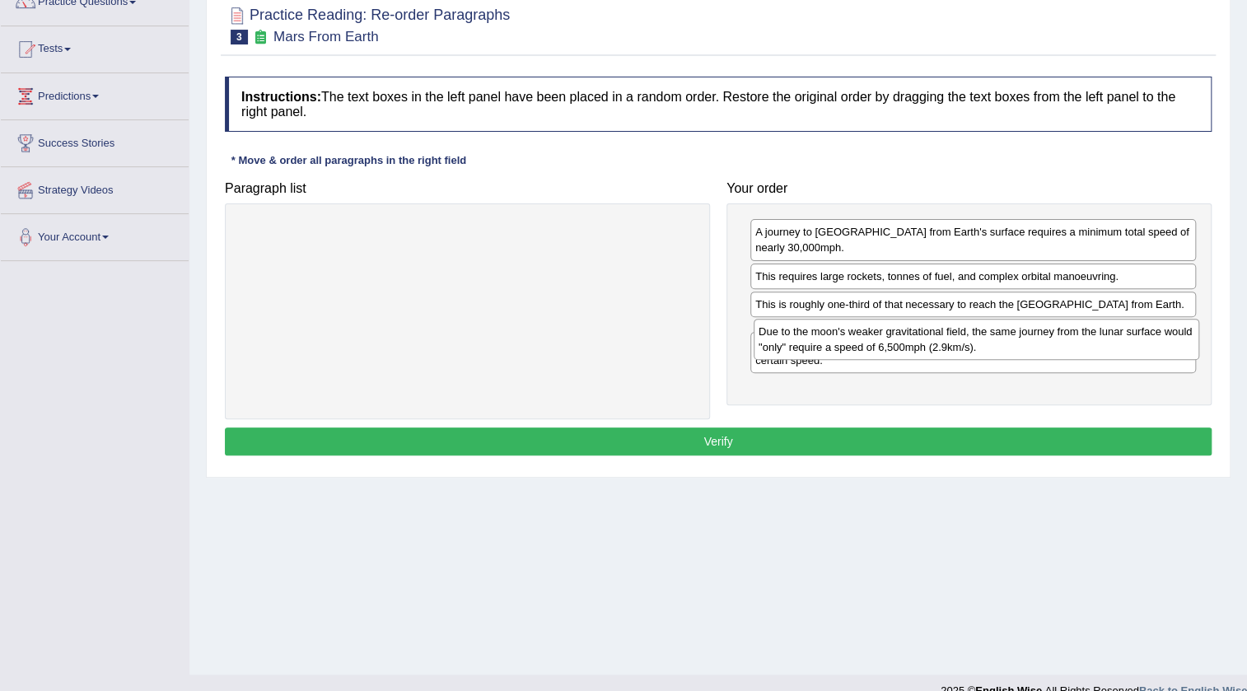
drag, startPoint x: 870, startPoint y: 402, endPoint x: 873, endPoint y: 342, distance: 60.2
click at [873, 342] on div "Due to the moon's weaker gravitational field, the same journey from the lunar s…" at bounding box center [977, 339] width 446 height 41
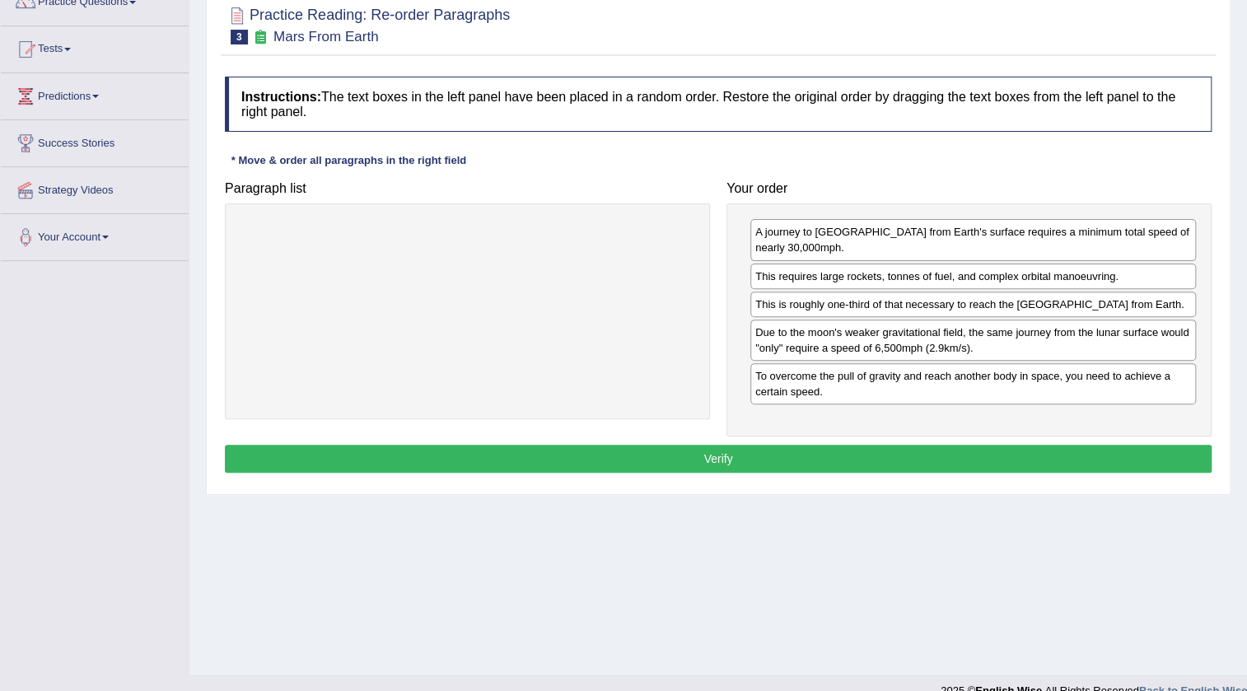
click at [650, 473] on button "Verify" at bounding box center [718, 459] width 987 height 28
